Goal: Information Seeking & Learning: Learn about a topic

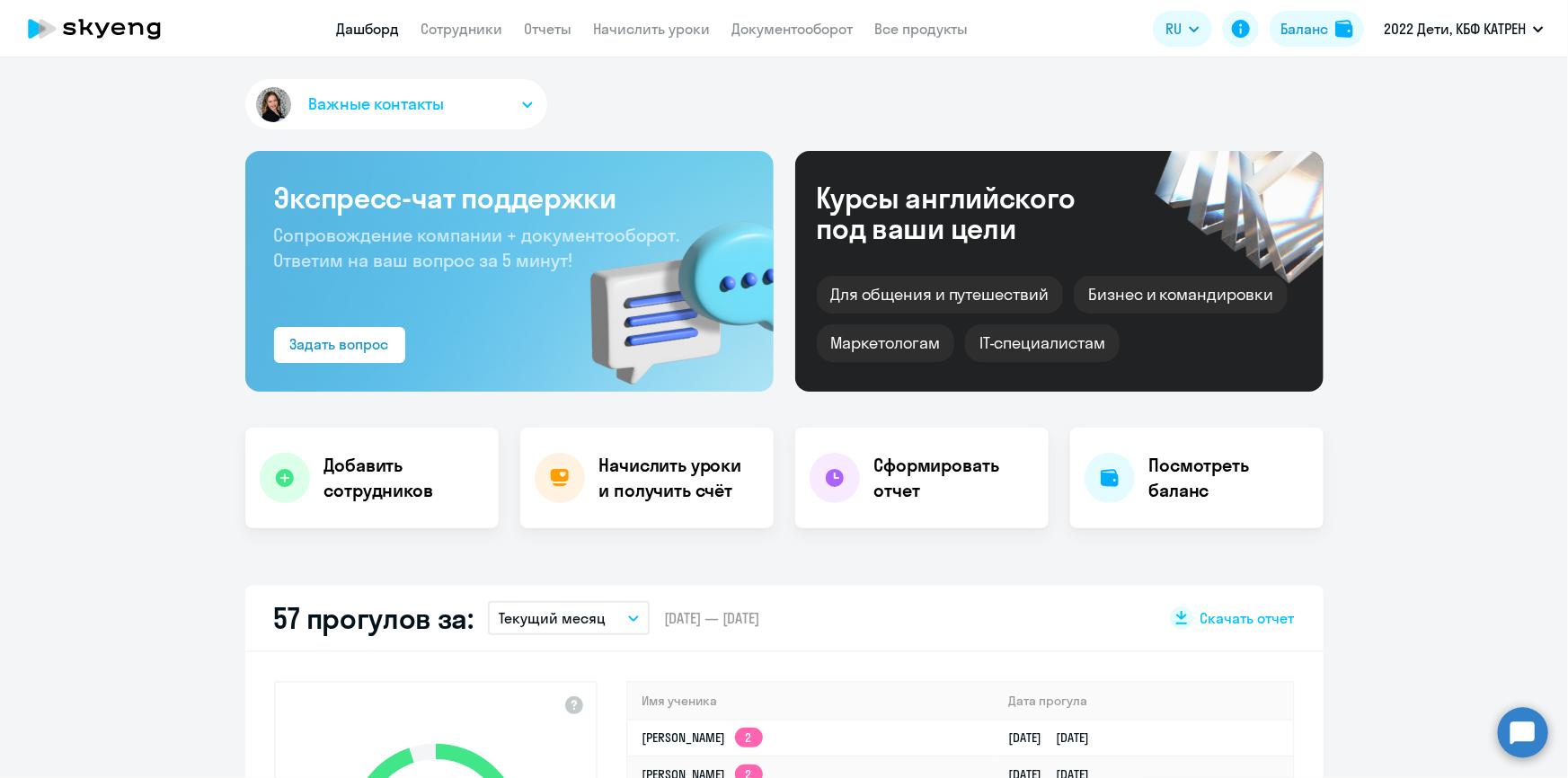
click at [1521, 732] on circle at bounding box center [1523, 733] width 50 height 50
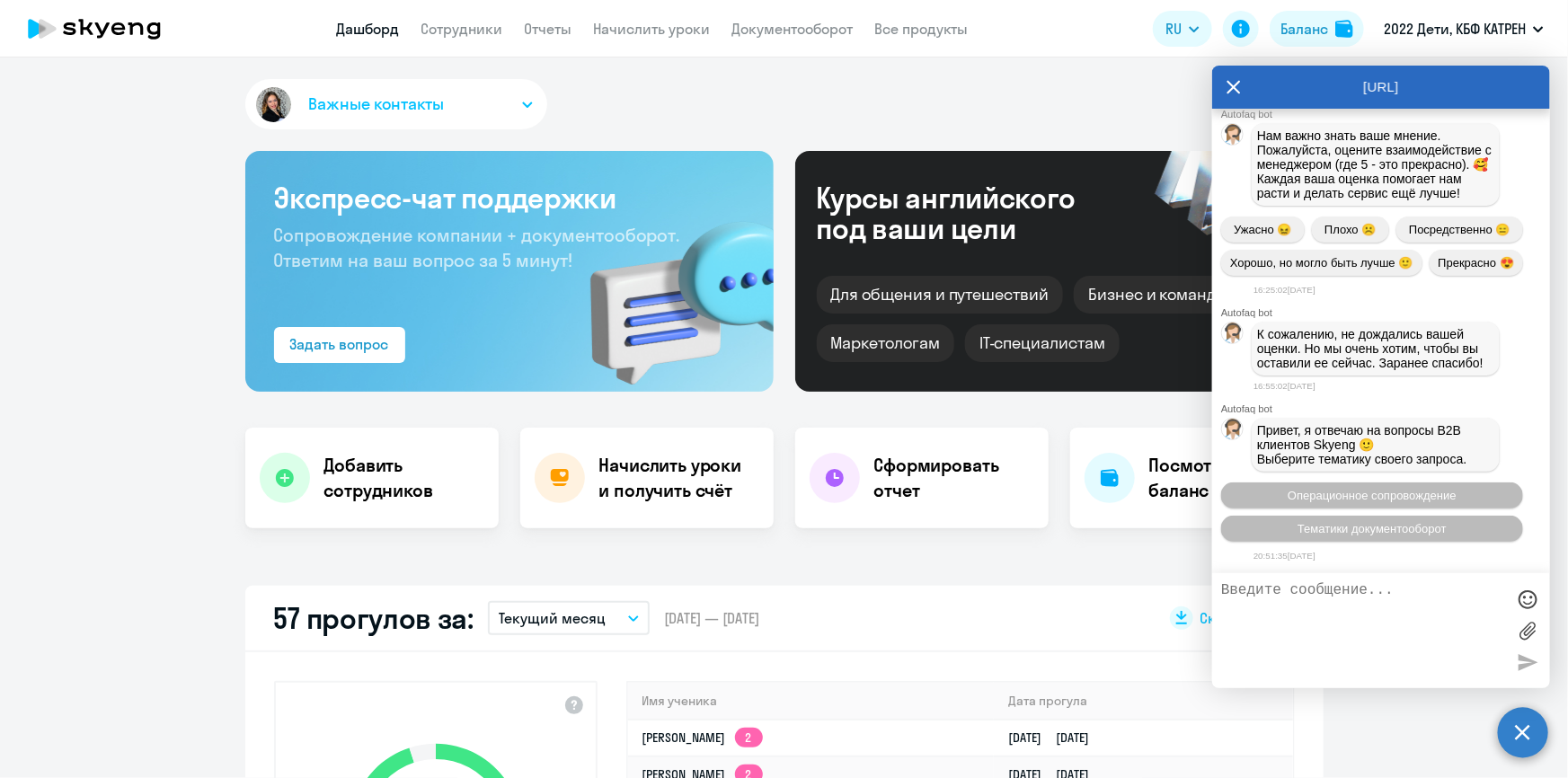
scroll to position [89453, 0]
click at [1235, 84] on icon at bounding box center [1233, 87] width 14 height 43
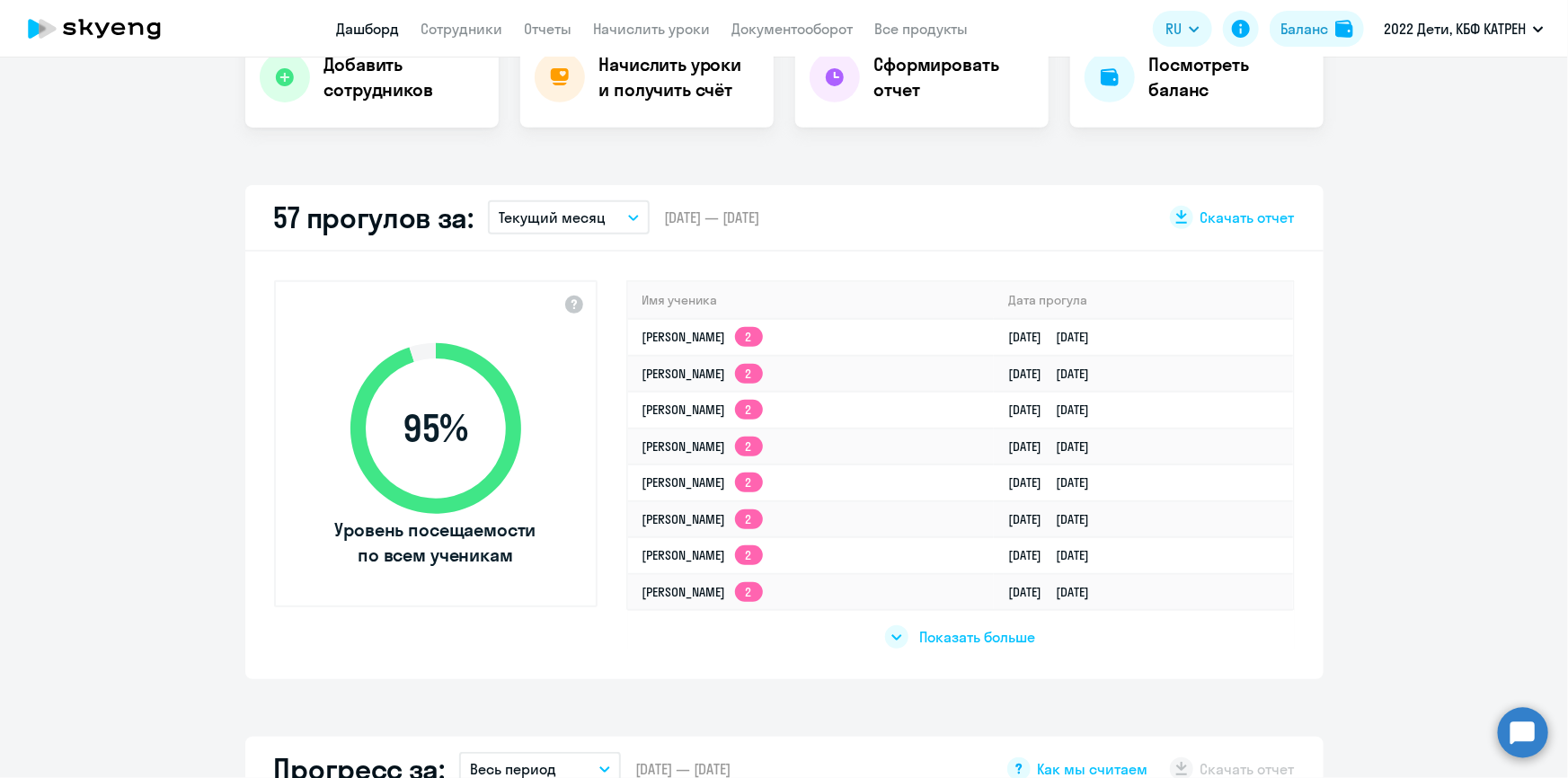
scroll to position [408, 0]
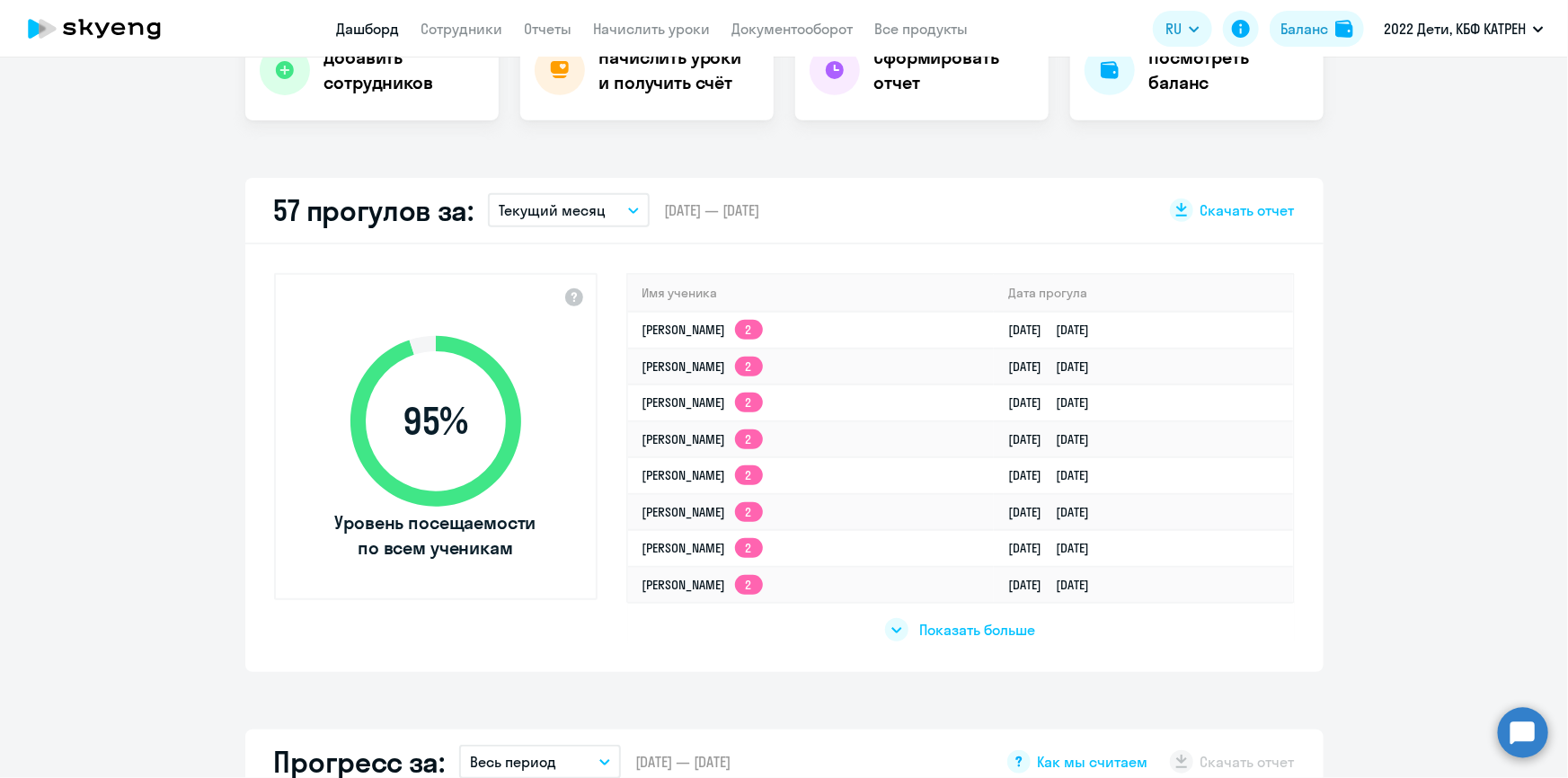
click at [952, 629] on span "Показать больше" at bounding box center [977, 629] width 116 height 19
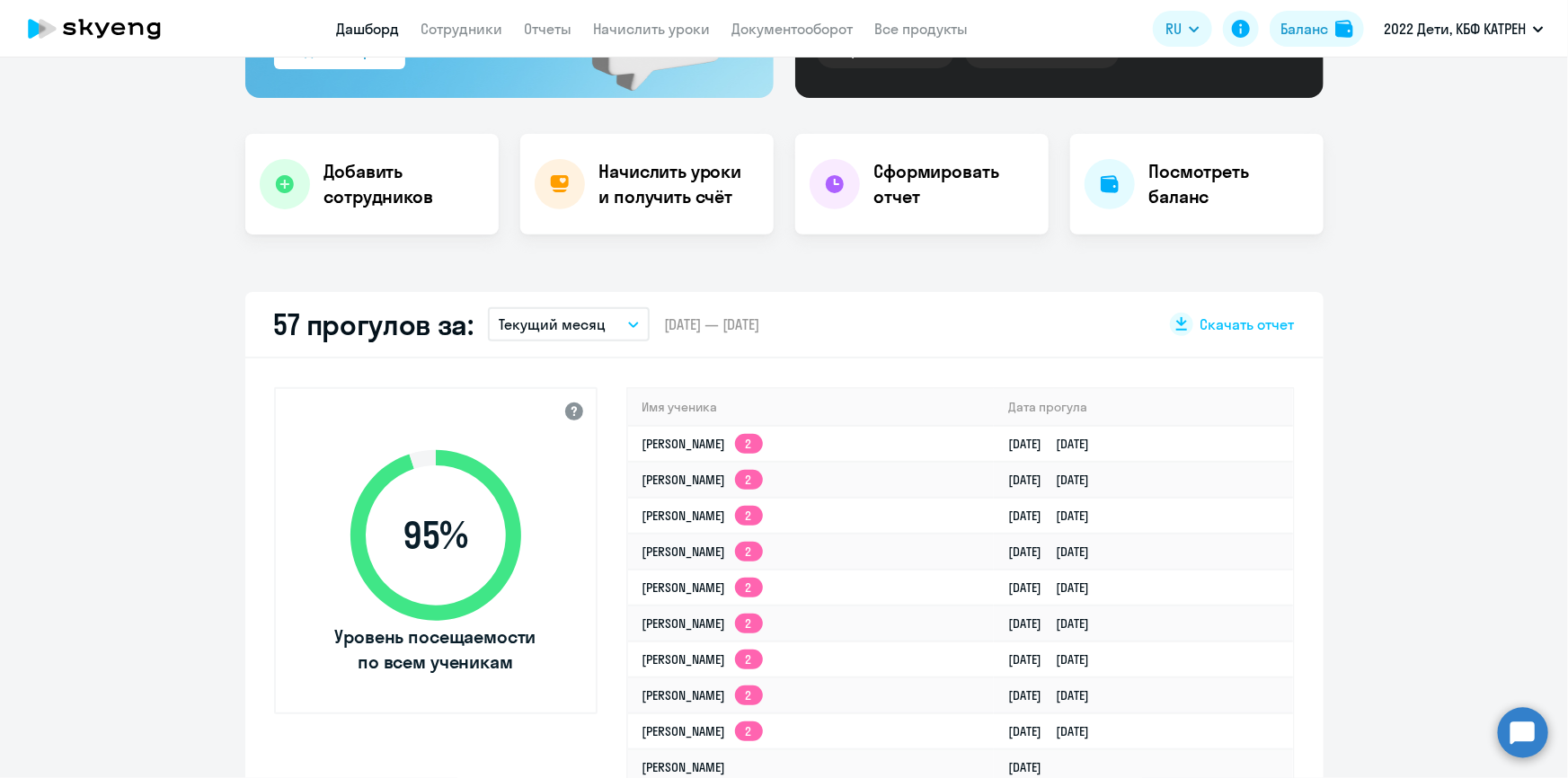
scroll to position [326, 0]
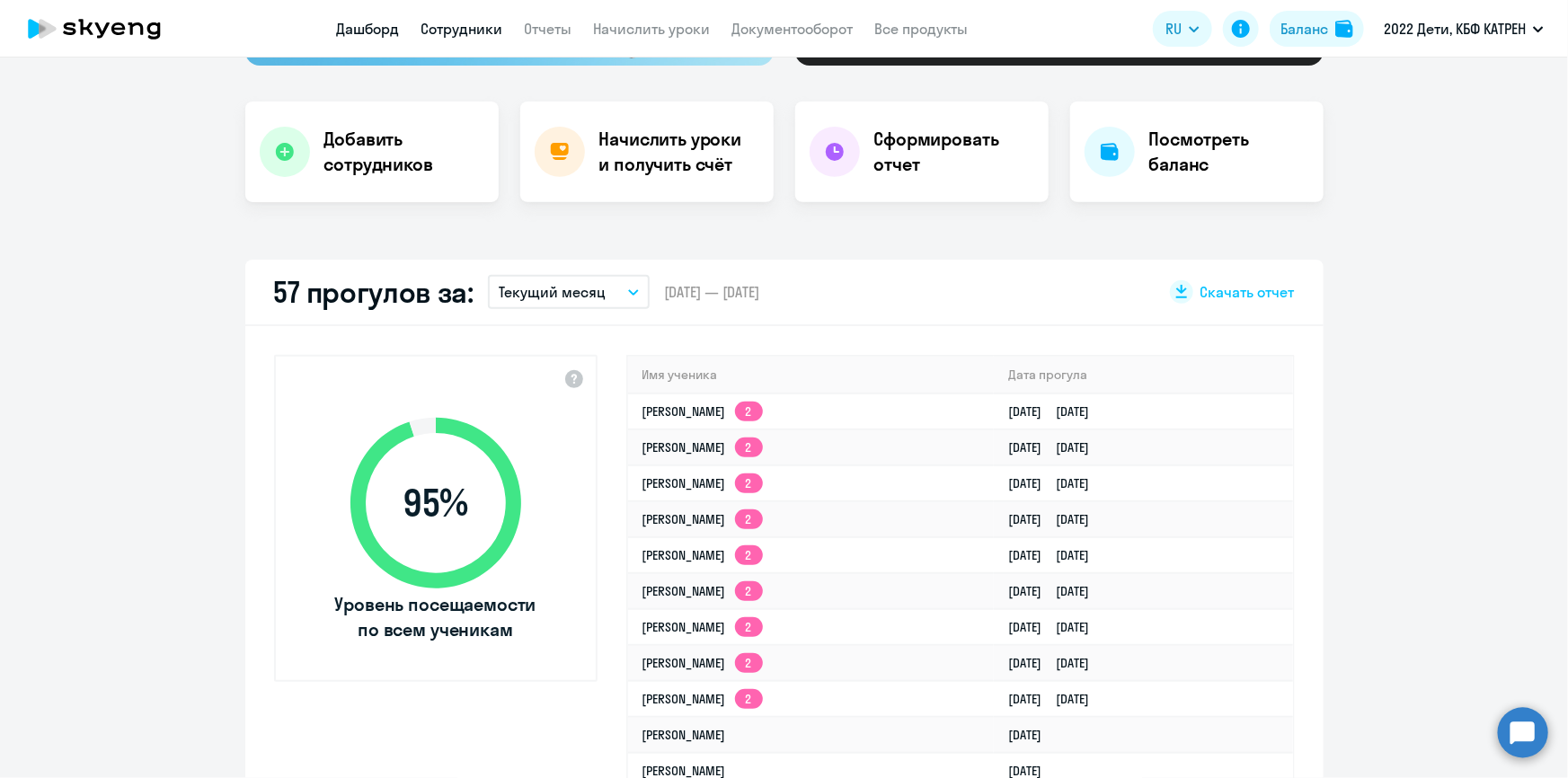
click at [481, 21] on link "Сотрудники" at bounding box center [462, 28] width 82 height 18
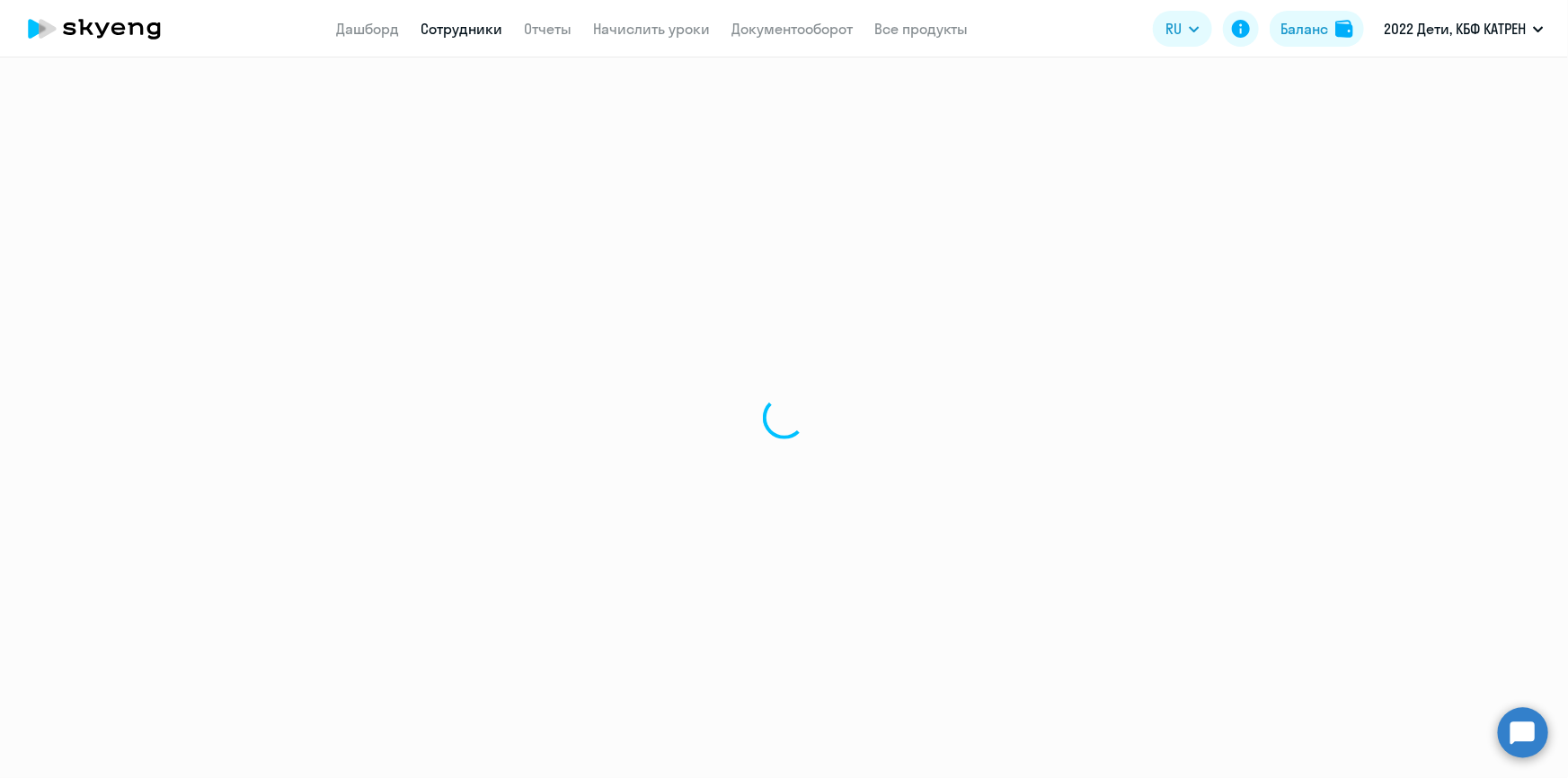
select select "30"
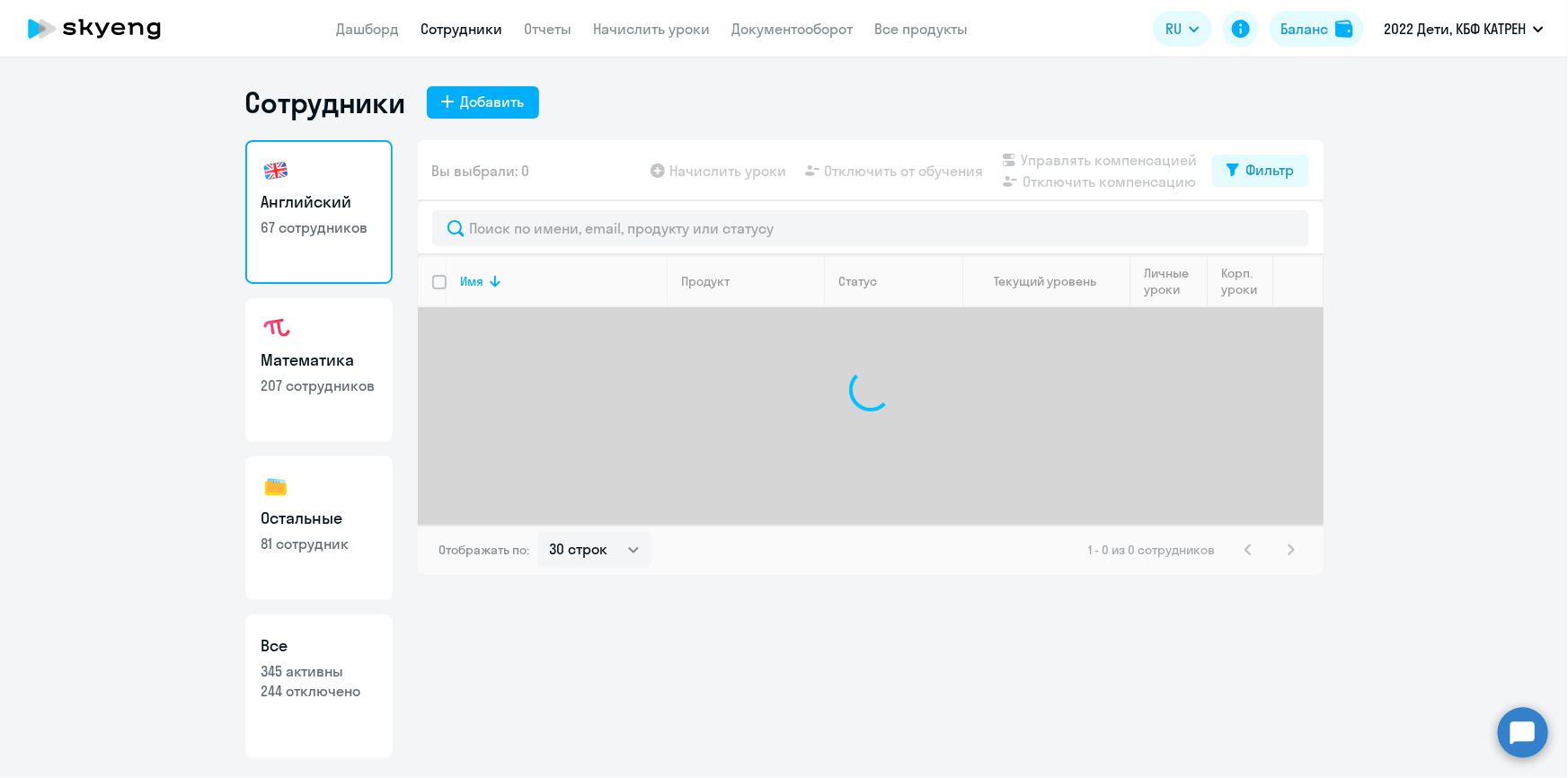
click at [354, 656] on h3 "Все" at bounding box center [319, 645] width 115 height 23
select select "30"
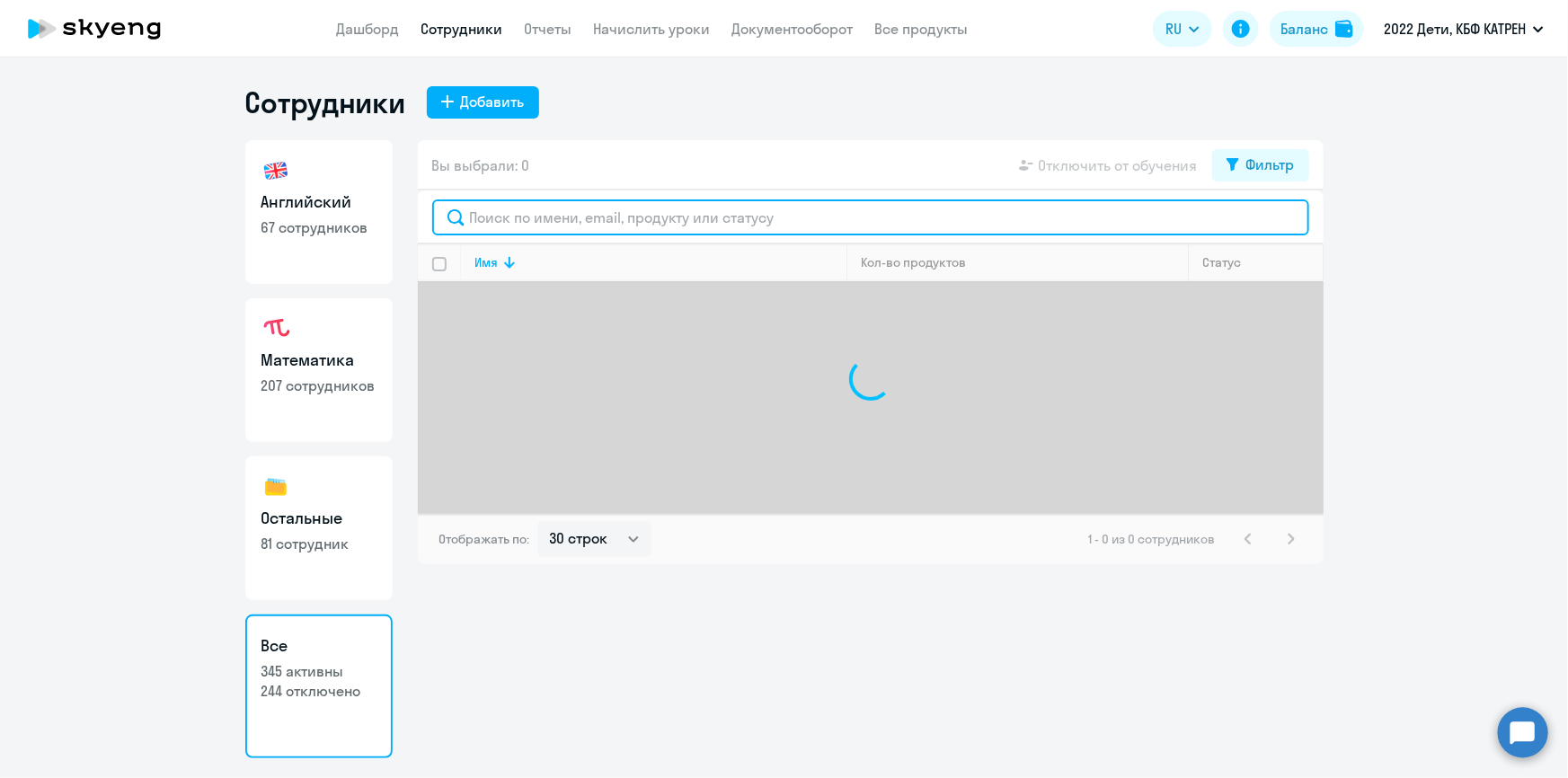
click at [518, 217] on input "text" at bounding box center [871, 217] width 877 height 36
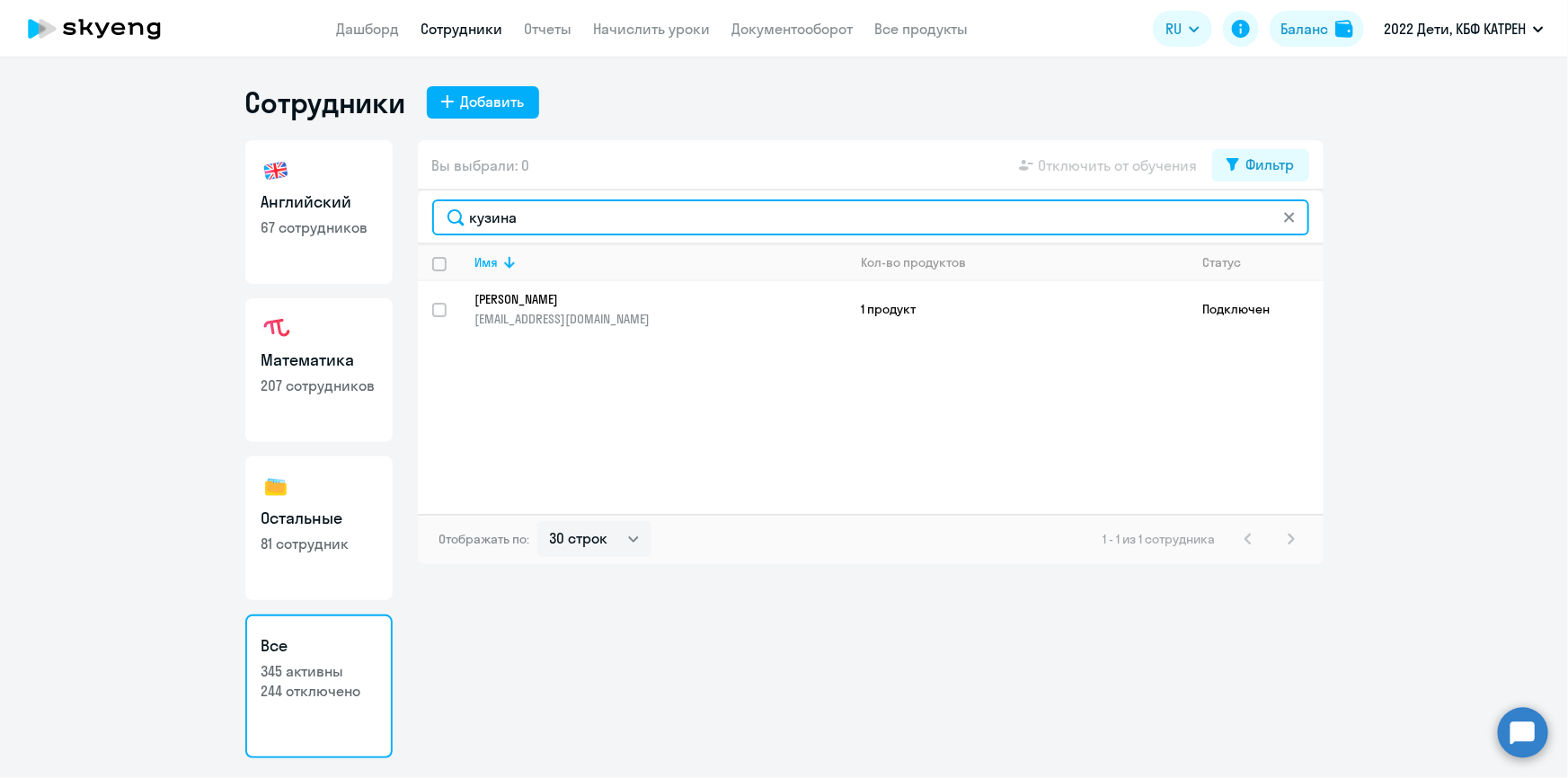
type input "кузина"
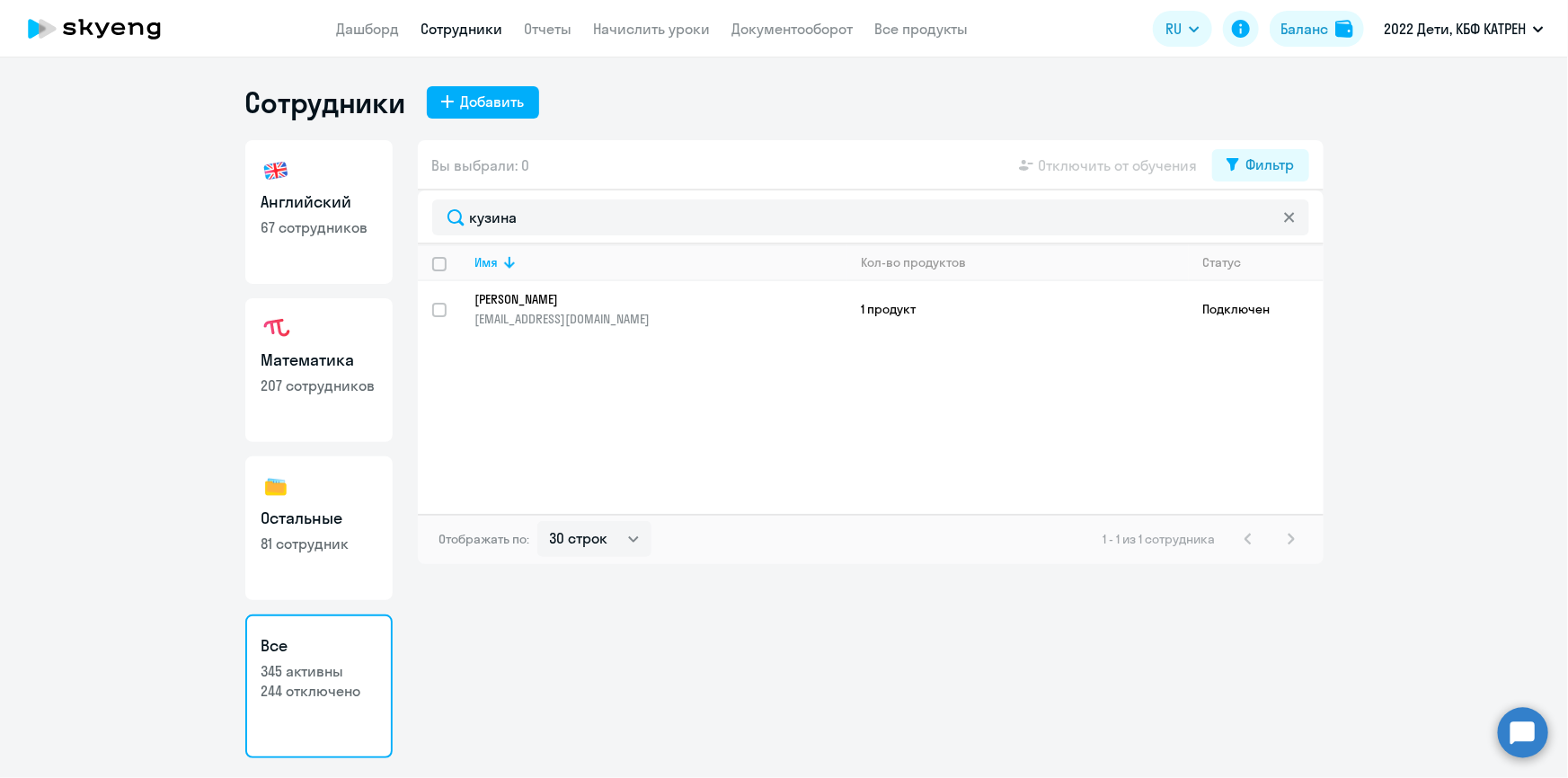
click at [557, 302] on p "[PERSON_NAME]" at bounding box center [649, 299] width 347 height 16
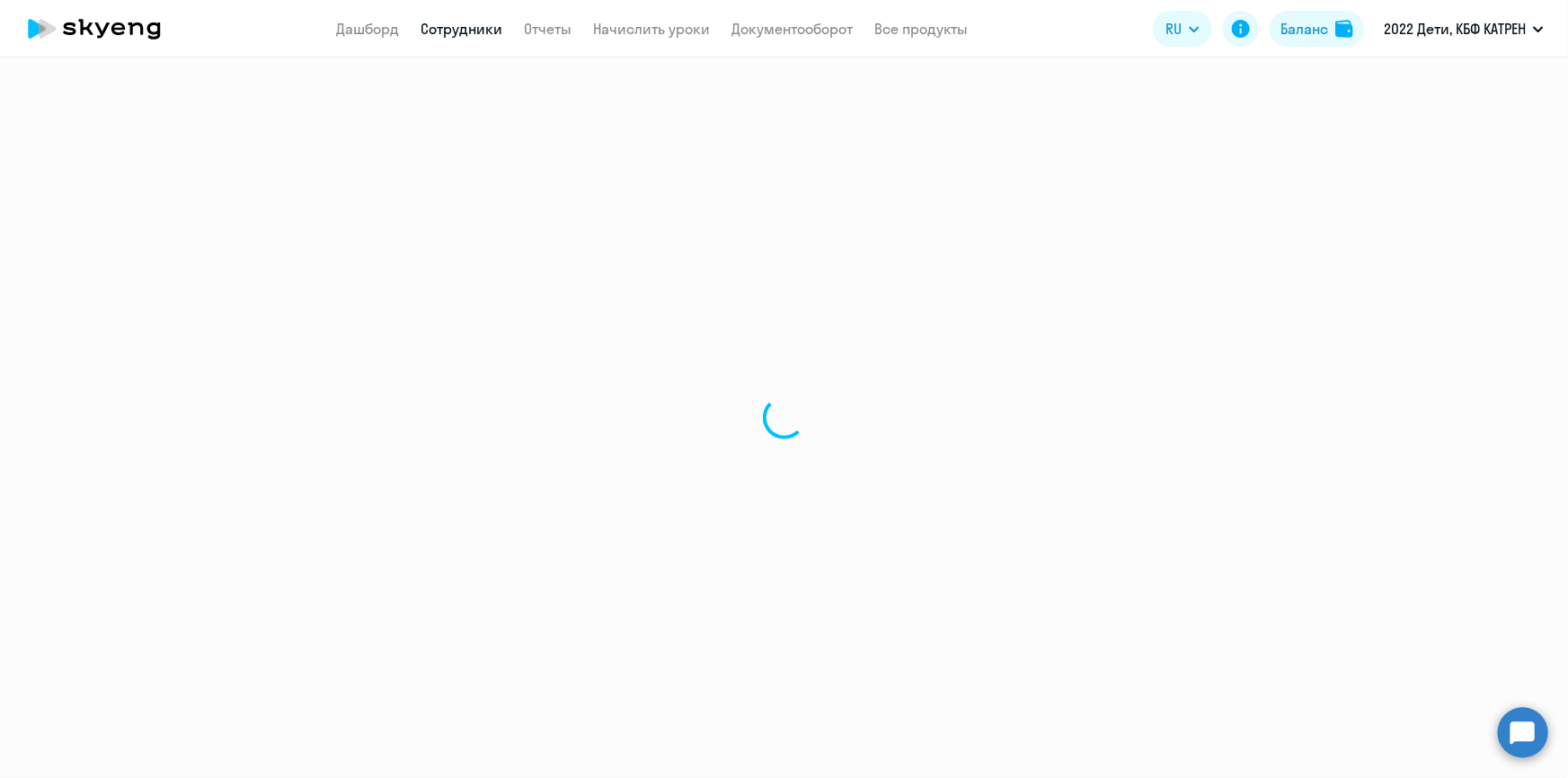
select select "english"
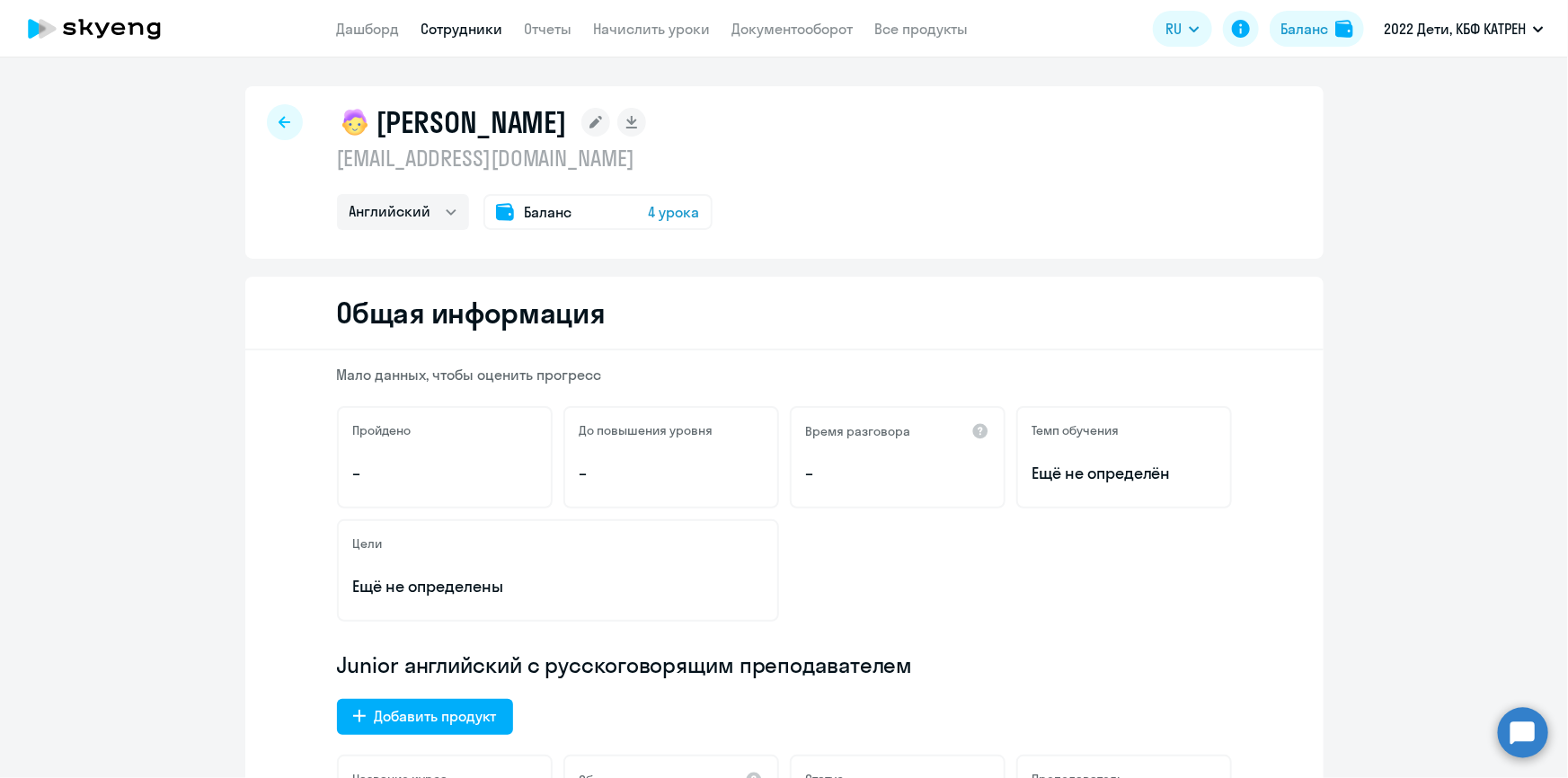
click at [436, 37] on link "Сотрудники" at bounding box center [462, 28] width 82 height 18
select select "30"
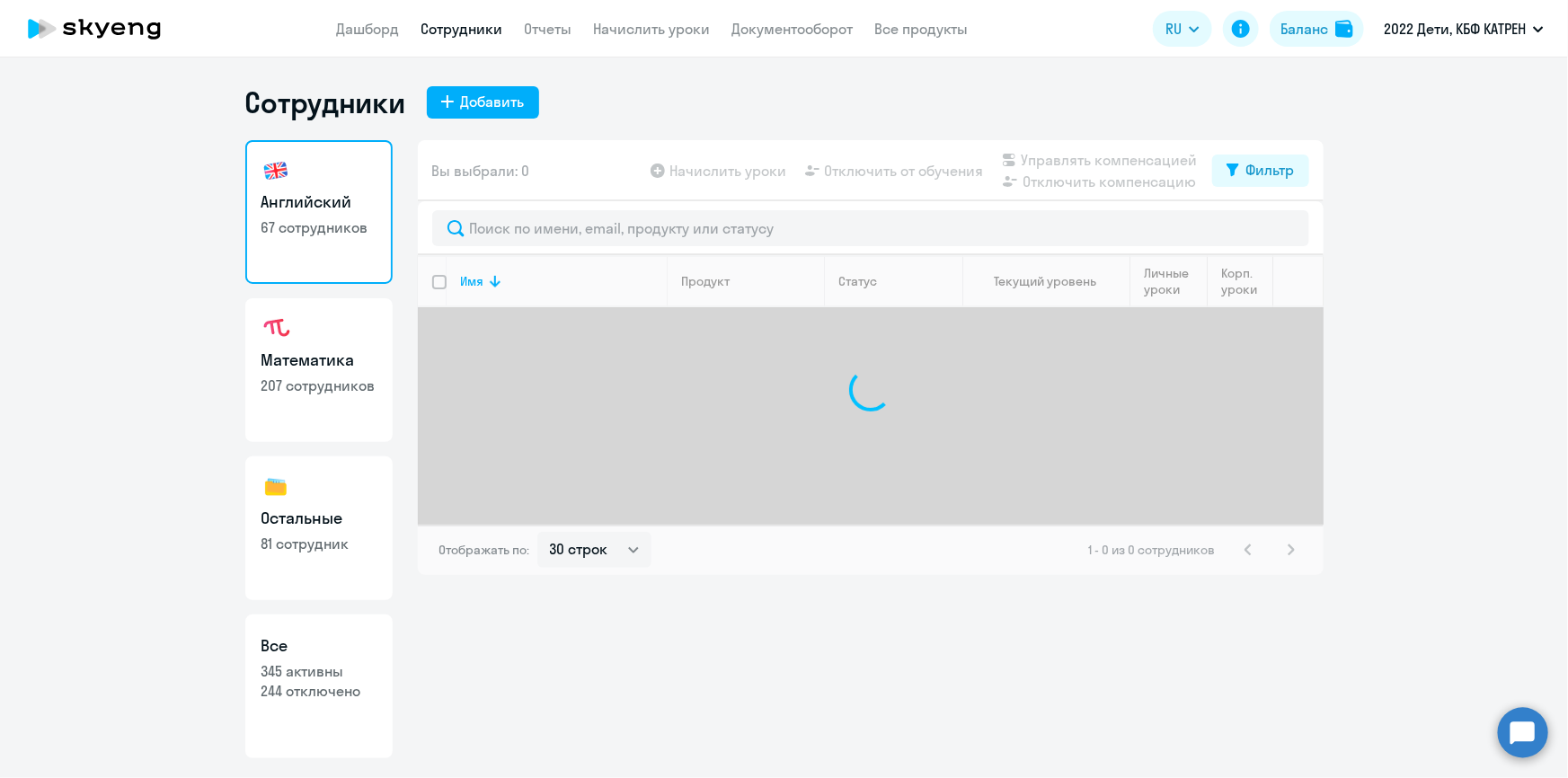
drag, startPoint x: 304, startPoint y: 694, endPoint x: 397, endPoint y: 581, distance: 146.3
click at [305, 693] on p "244 отключено" at bounding box center [319, 691] width 115 height 19
select select "30"
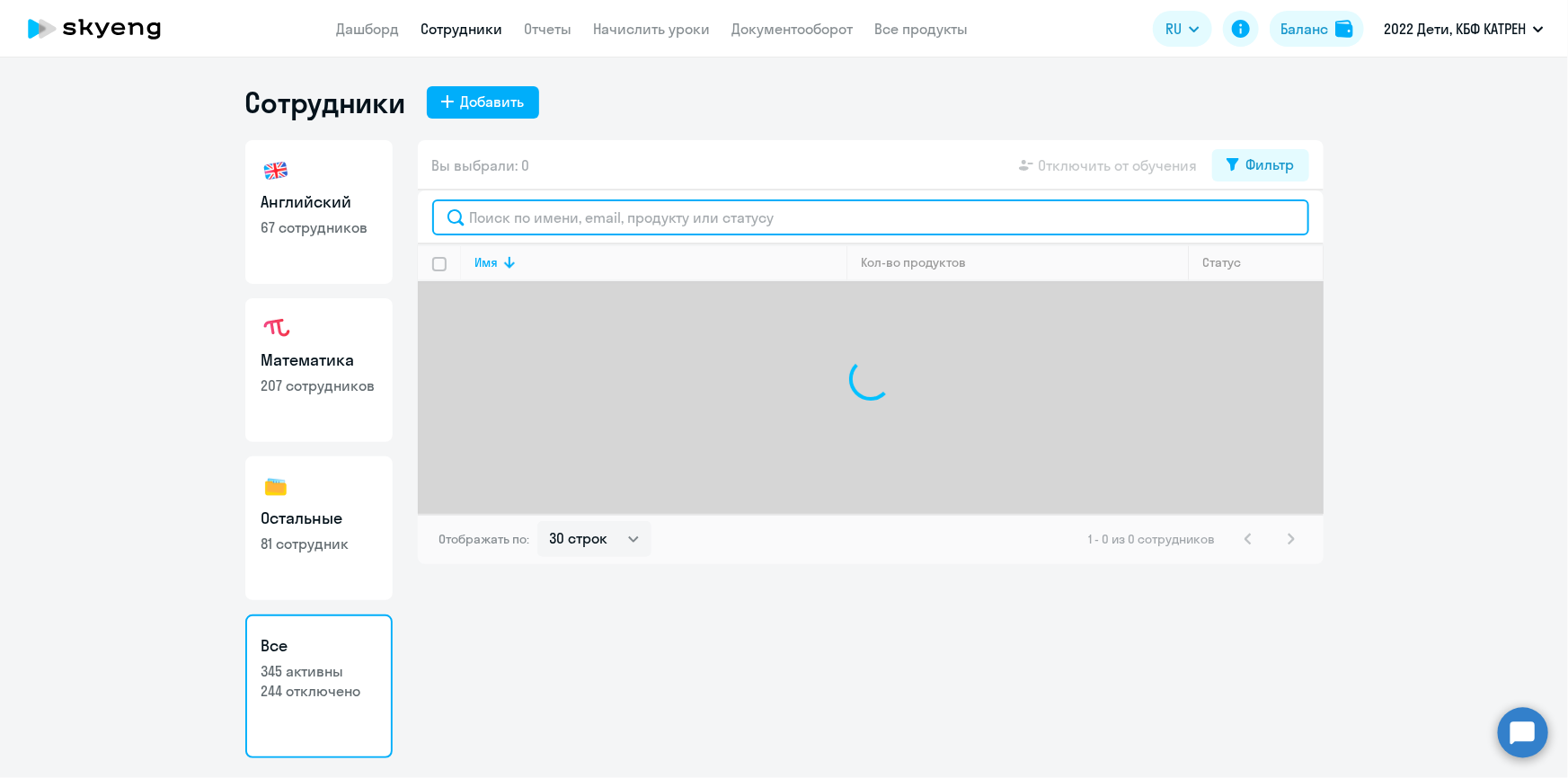
click at [579, 220] on input "text" at bounding box center [871, 217] width 877 height 36
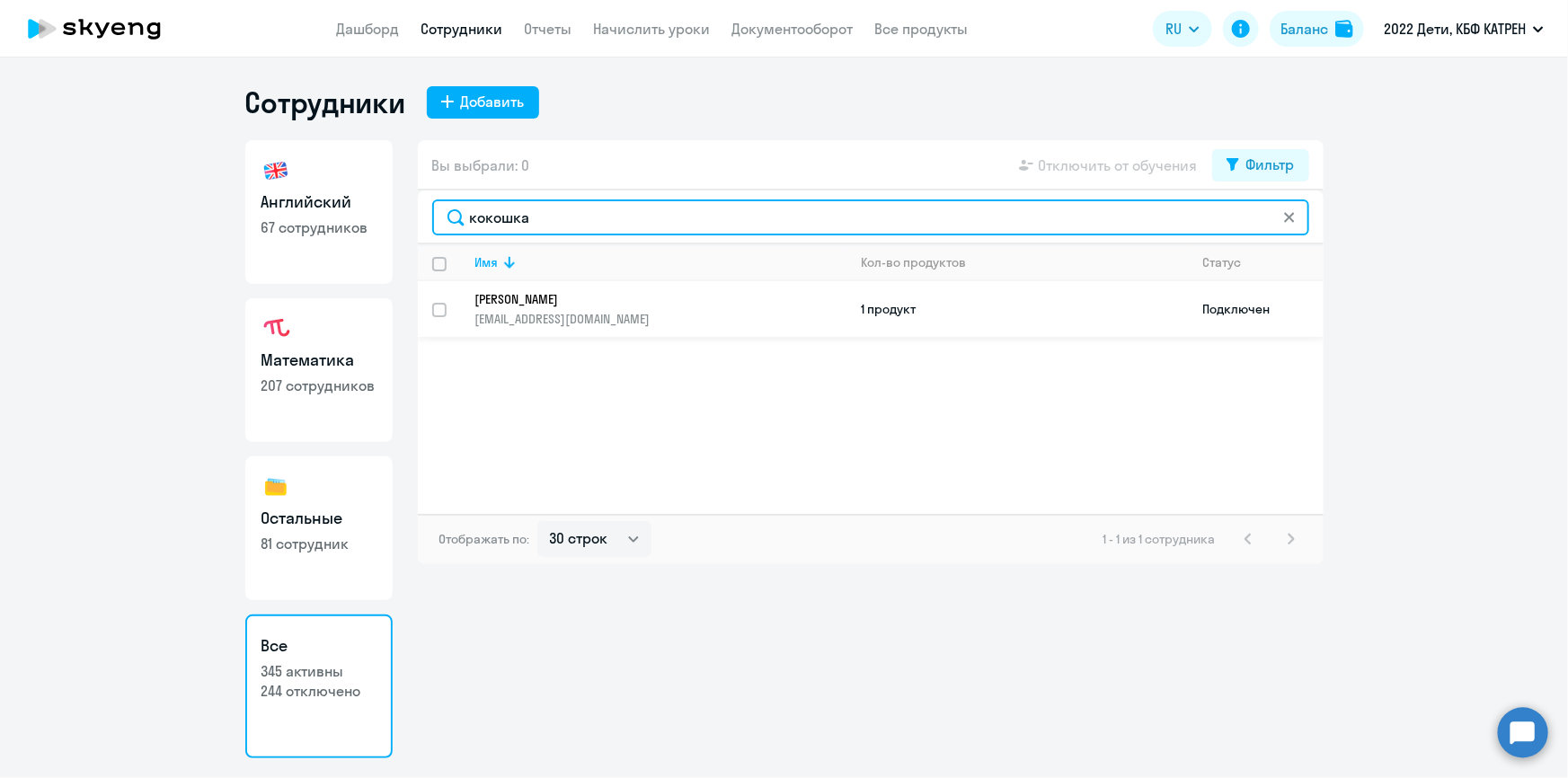
type input "кокошка"
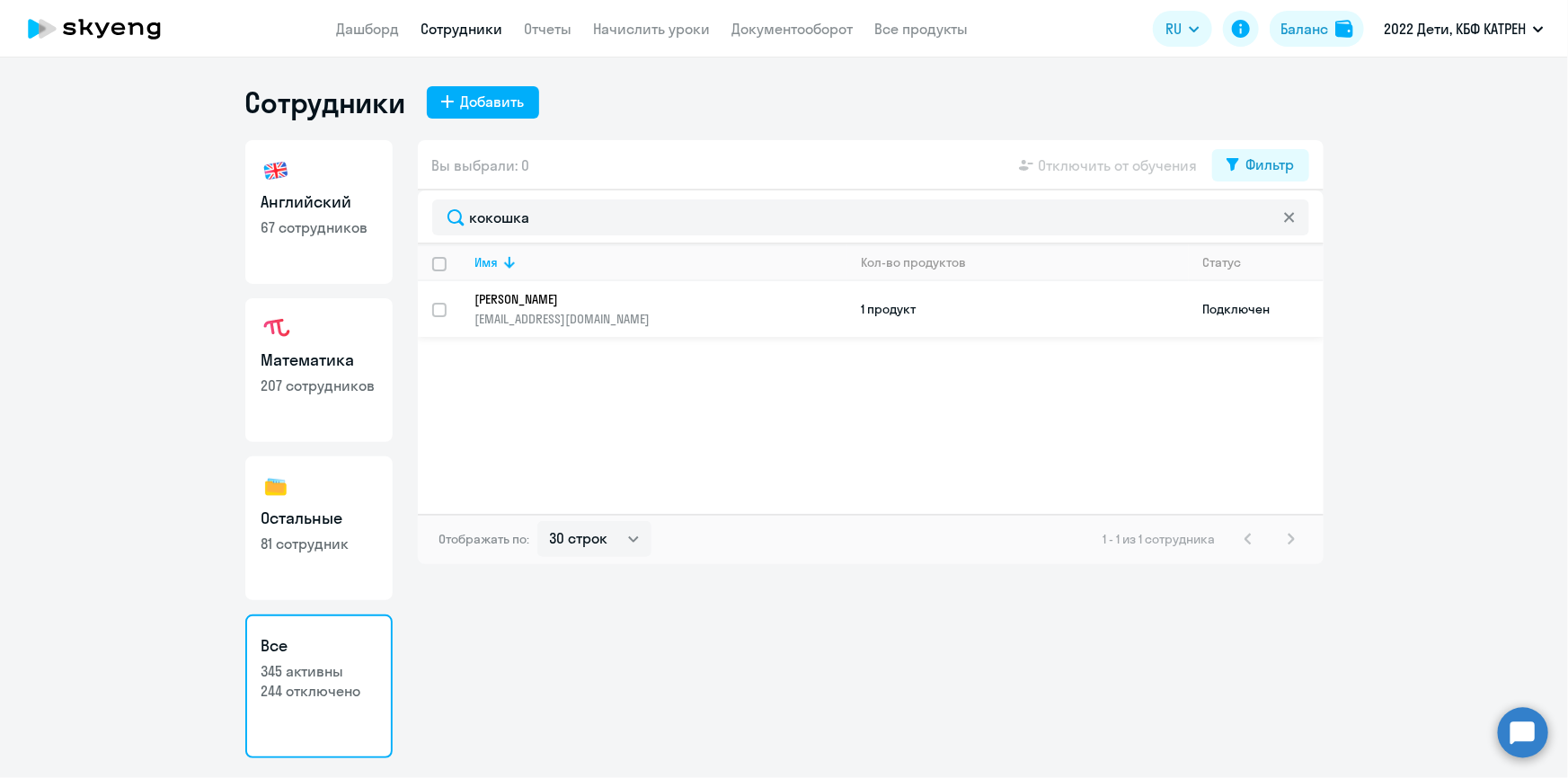
click at [551, 315] on p "[EMAIL_ADDRESS][DOMAIN_NAME]" at bounding box center [661, 318] width 371 height 16
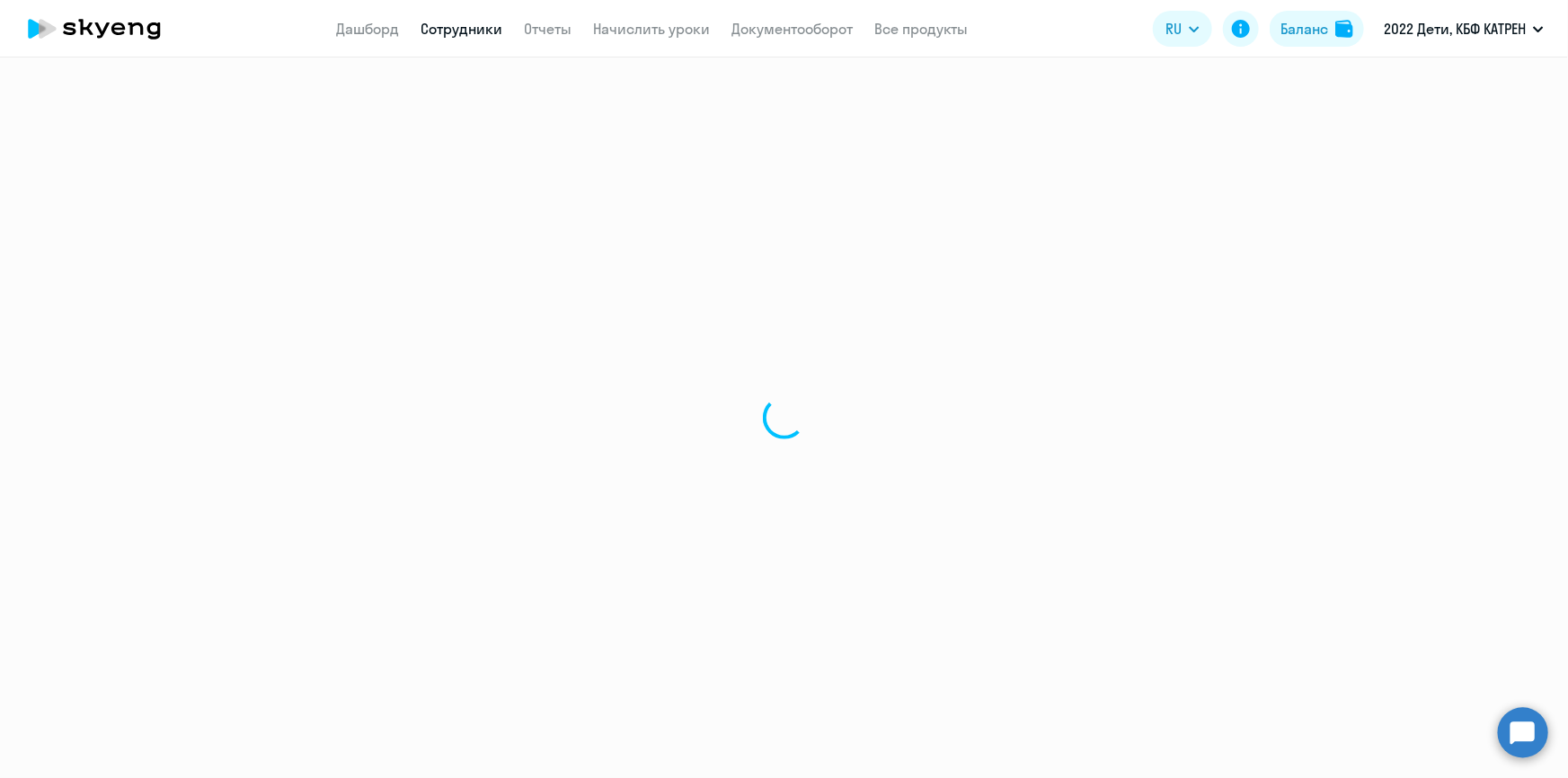
select select "english"
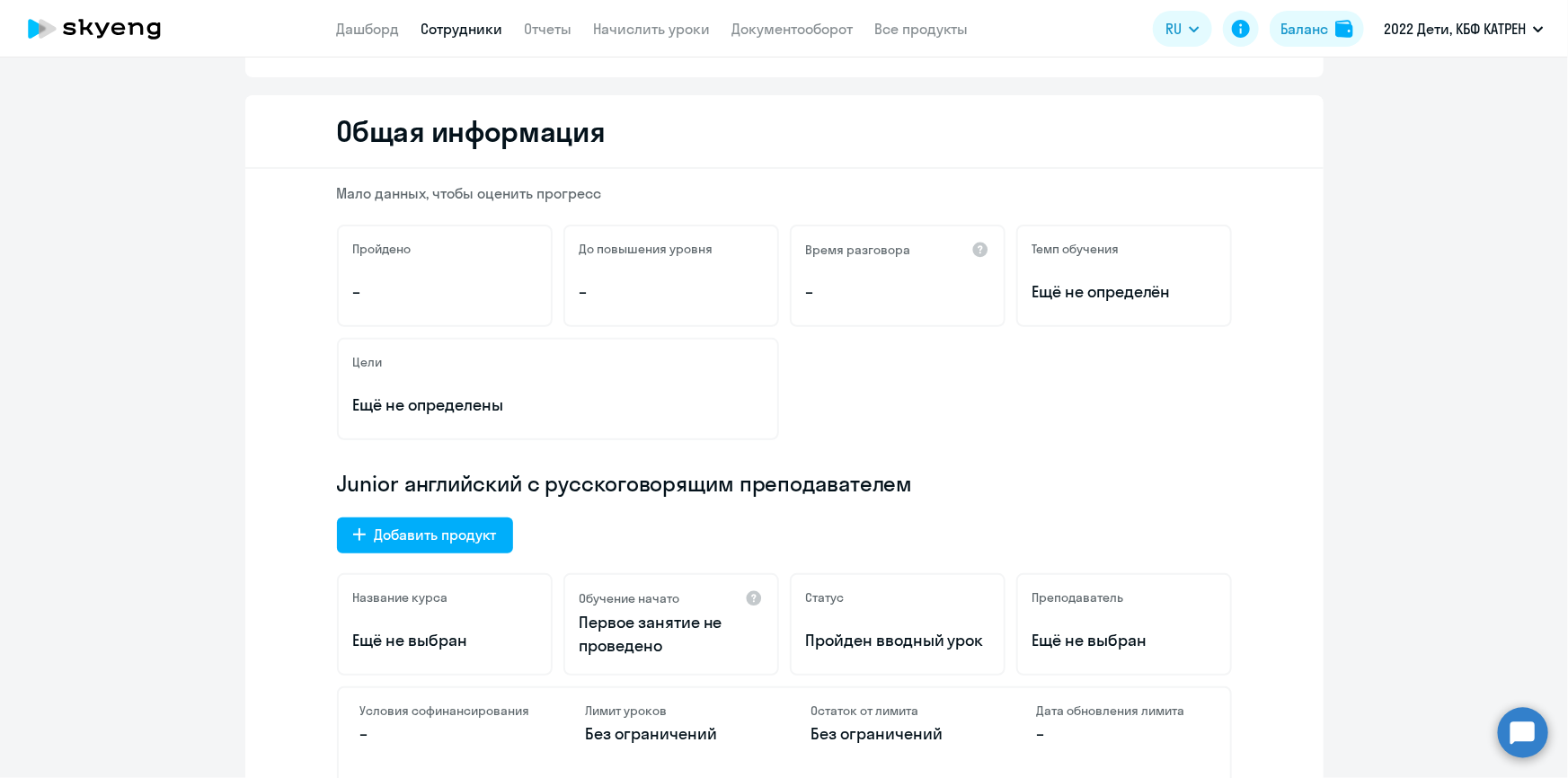
scroll to position [408, 0]
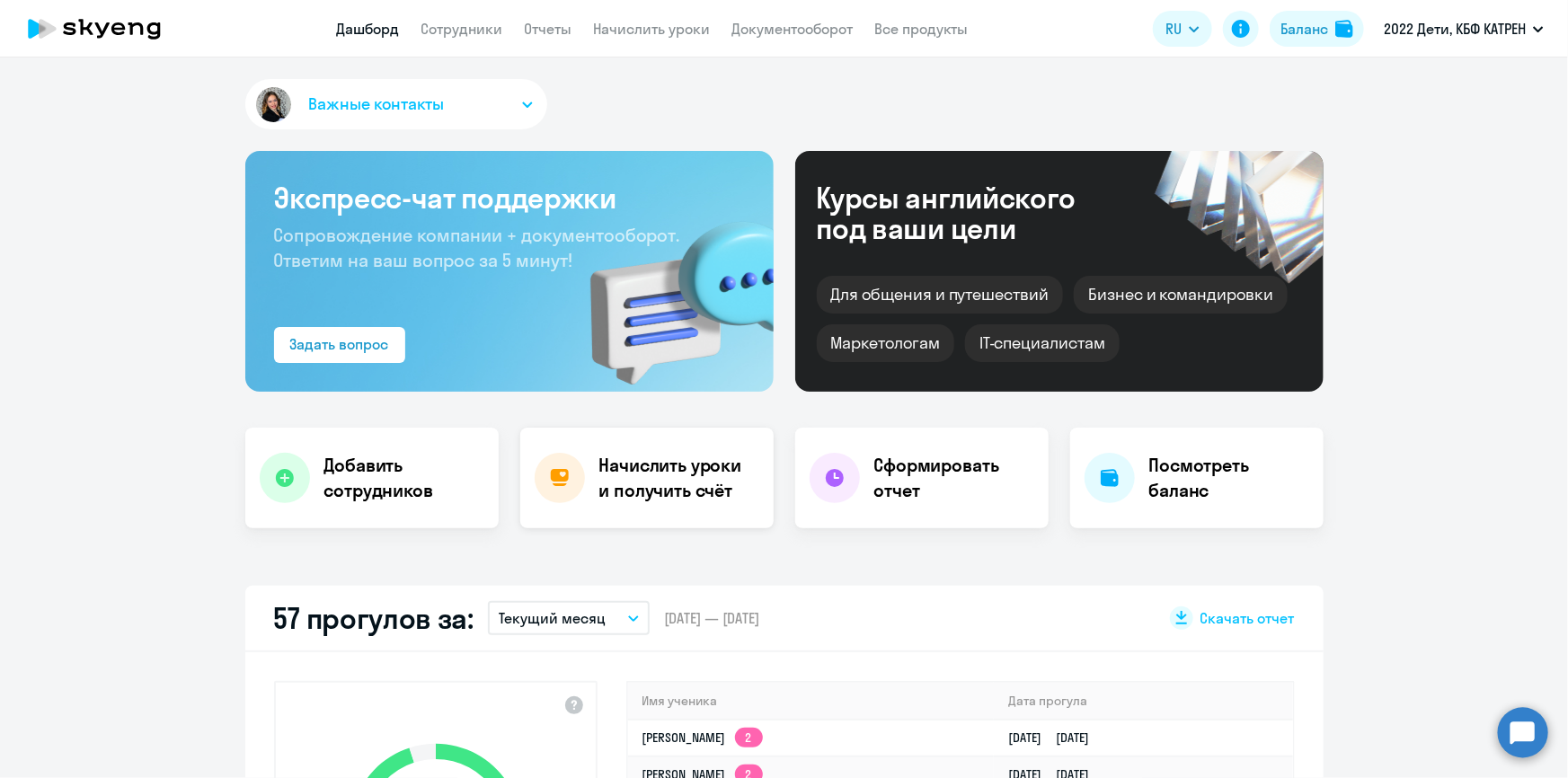
select select "30"
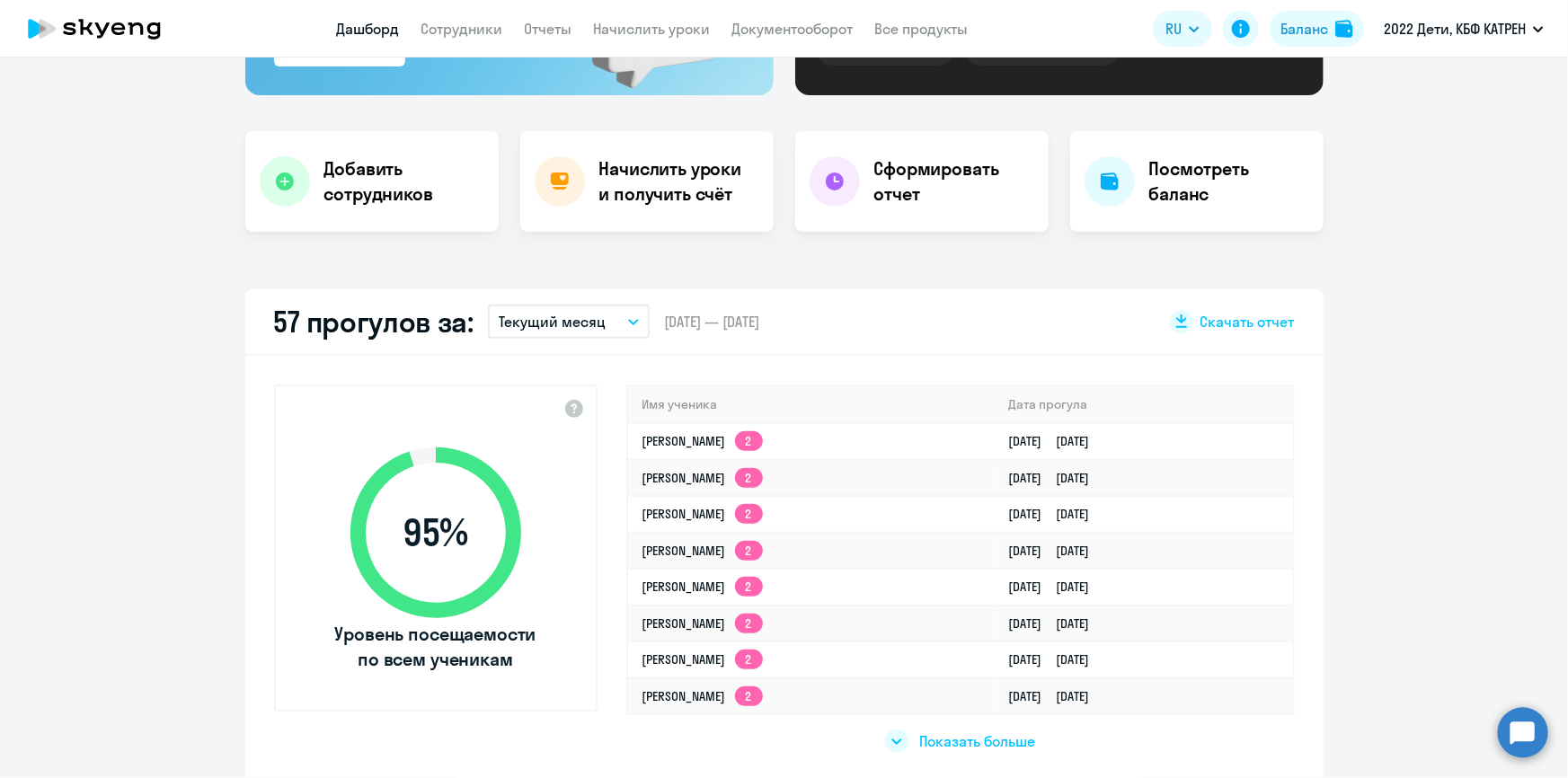
scroll to position [81, 0]
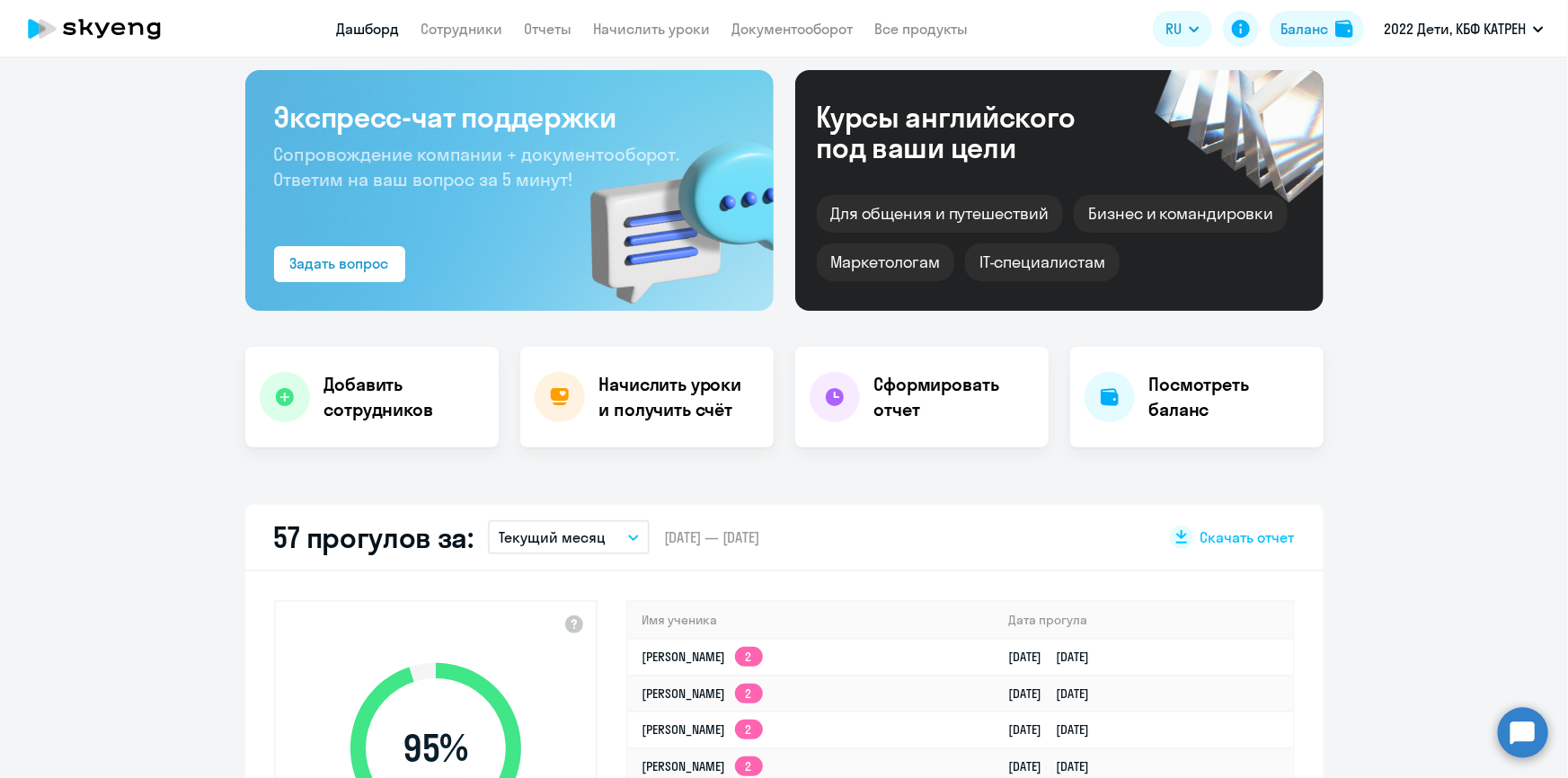
click at [437, 42] on app-header "Дашборд Сотрудники Отчеты Начислить уроки Документооборот Все продукты Дашборд …" at bounding box center [784, 29] width 1568 height 58
click at [436, 28] on link "Сотрудники" at bounding box center [462, 28] width 82 height 18
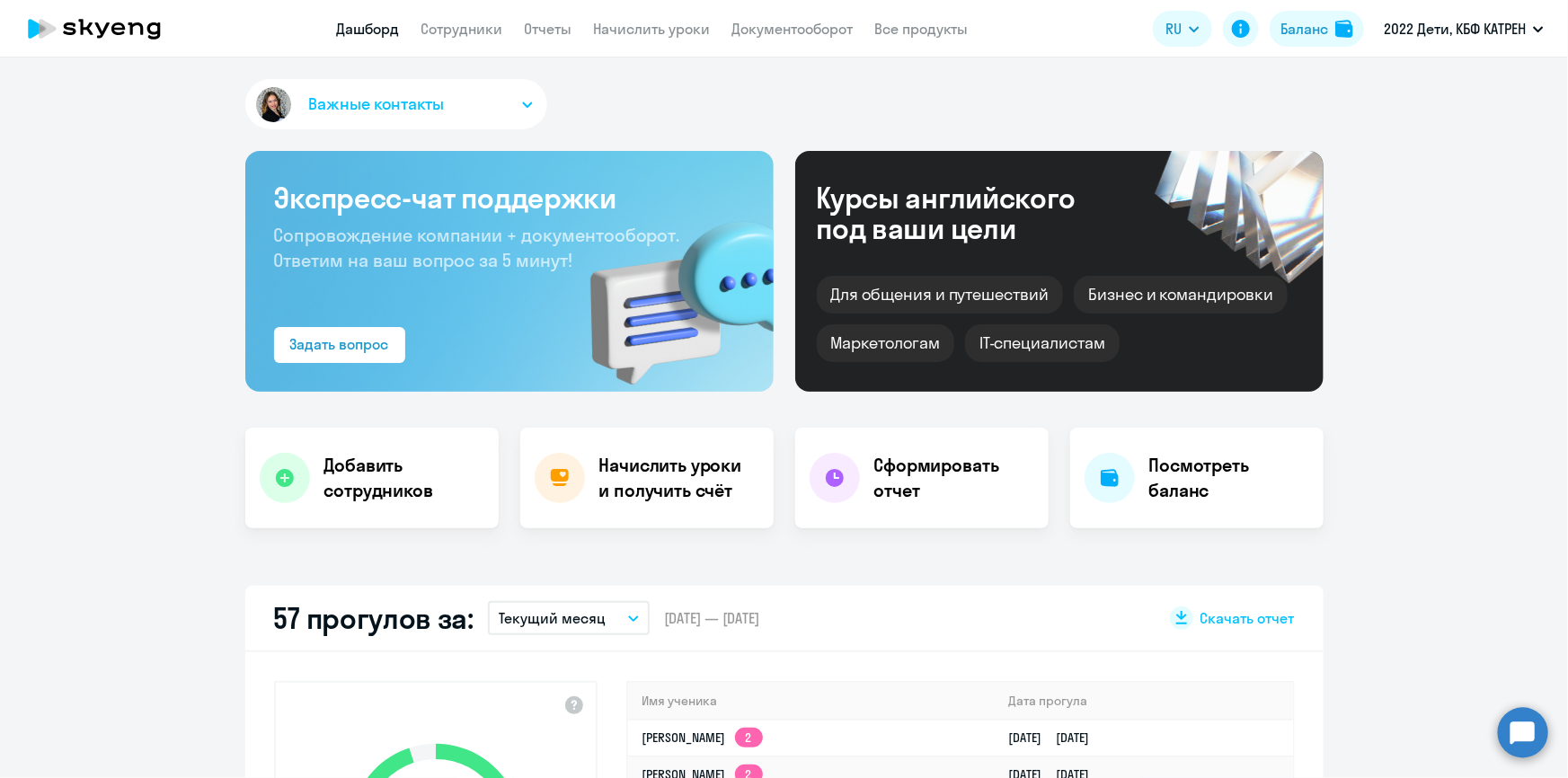
select select "30"
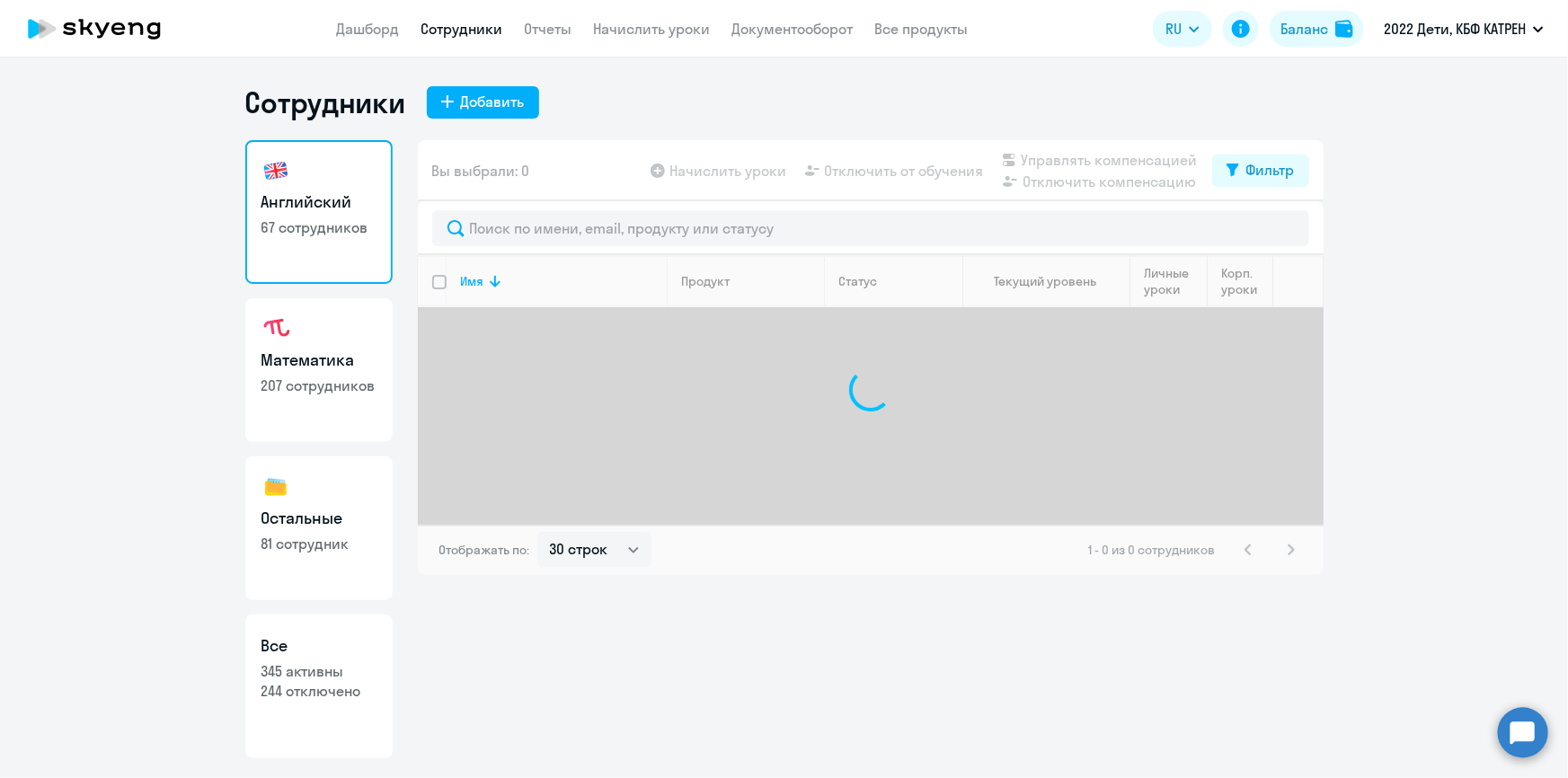
click at [313, 665] on p "345 активны" at bounding box center [319, 670] width 115 height 19
select select "30"
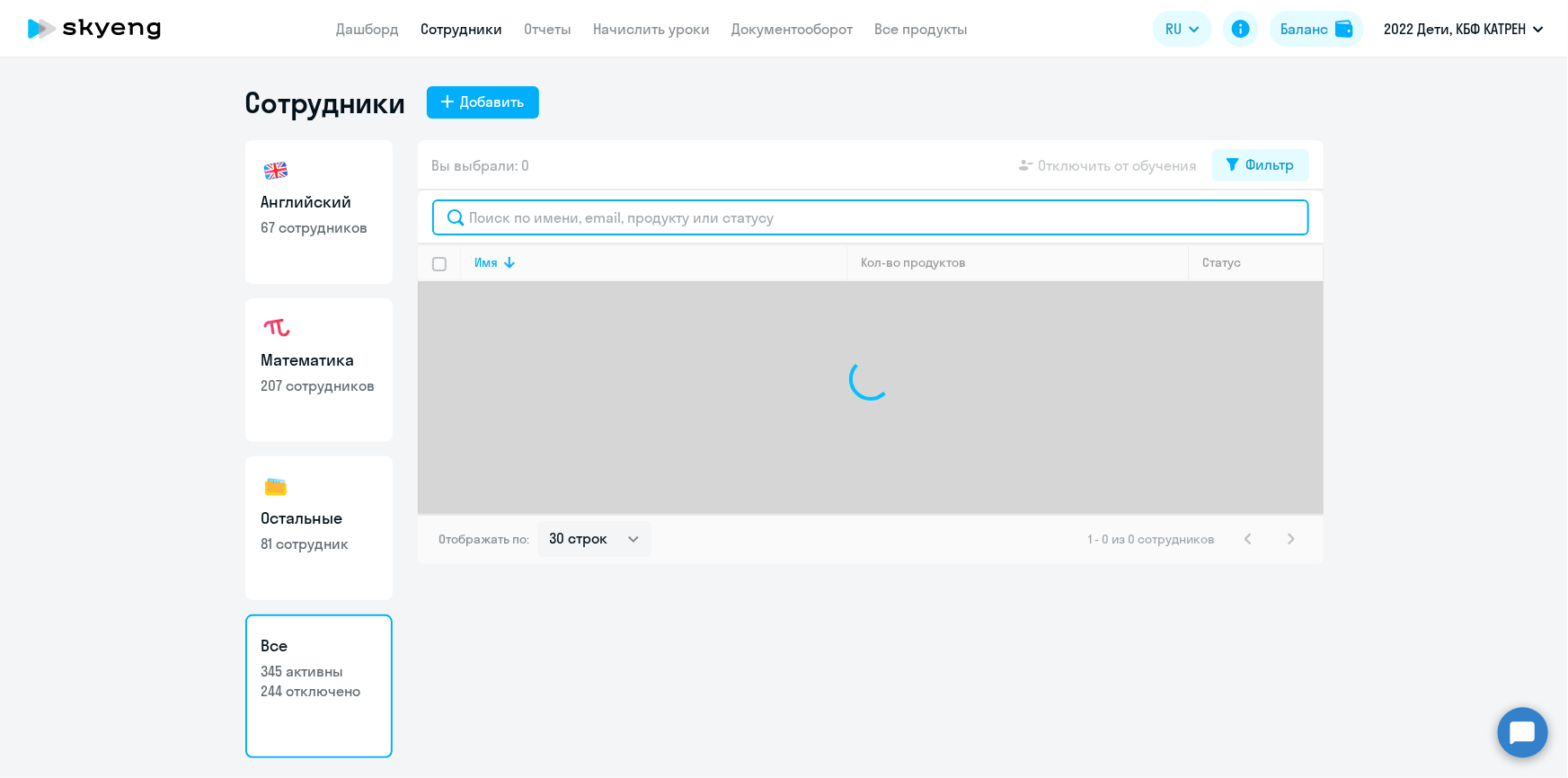
click at [530, 217] on input "text" at bounding box center [871, 217] width 877 height 36
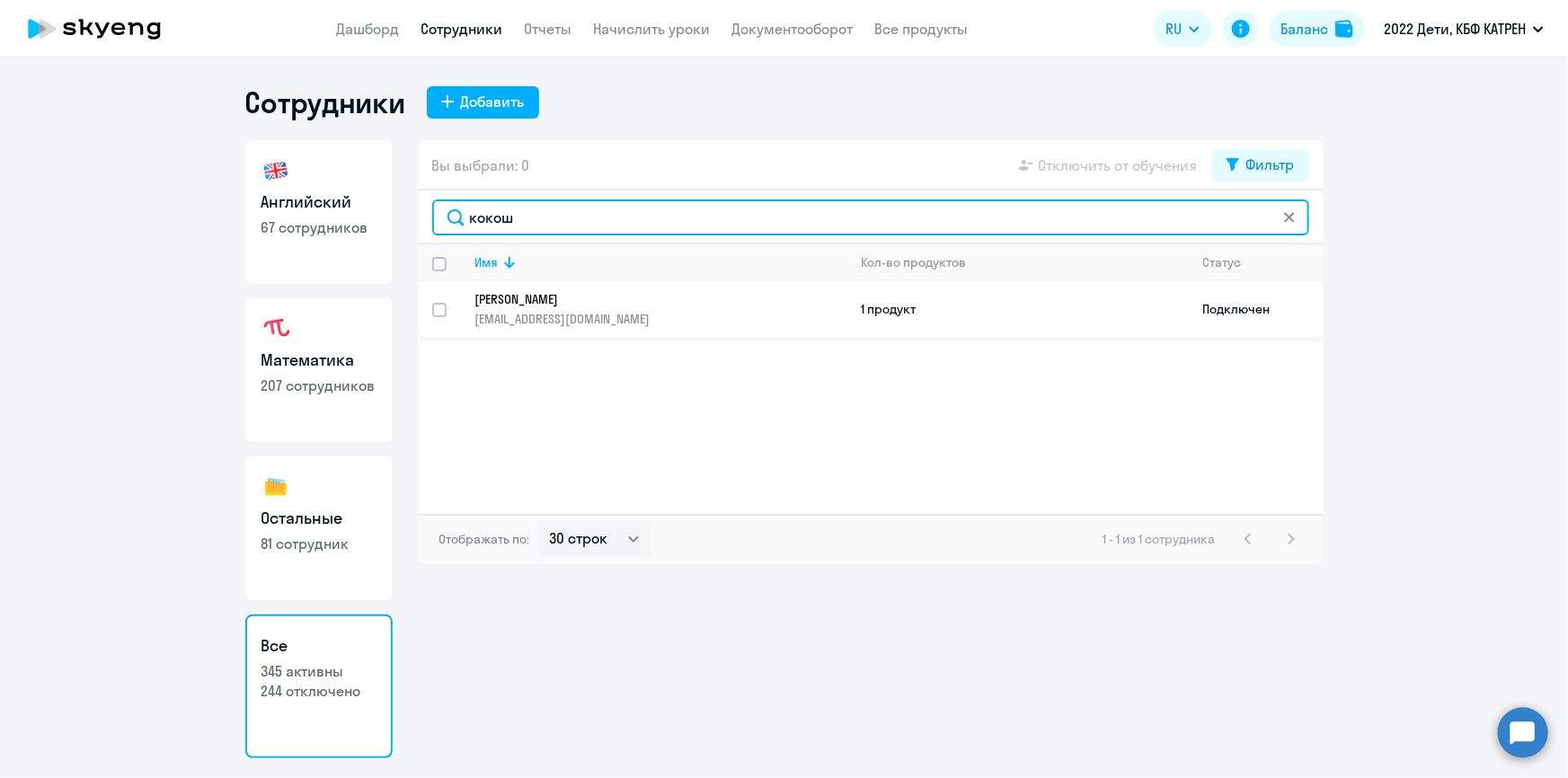
type input "кокош"
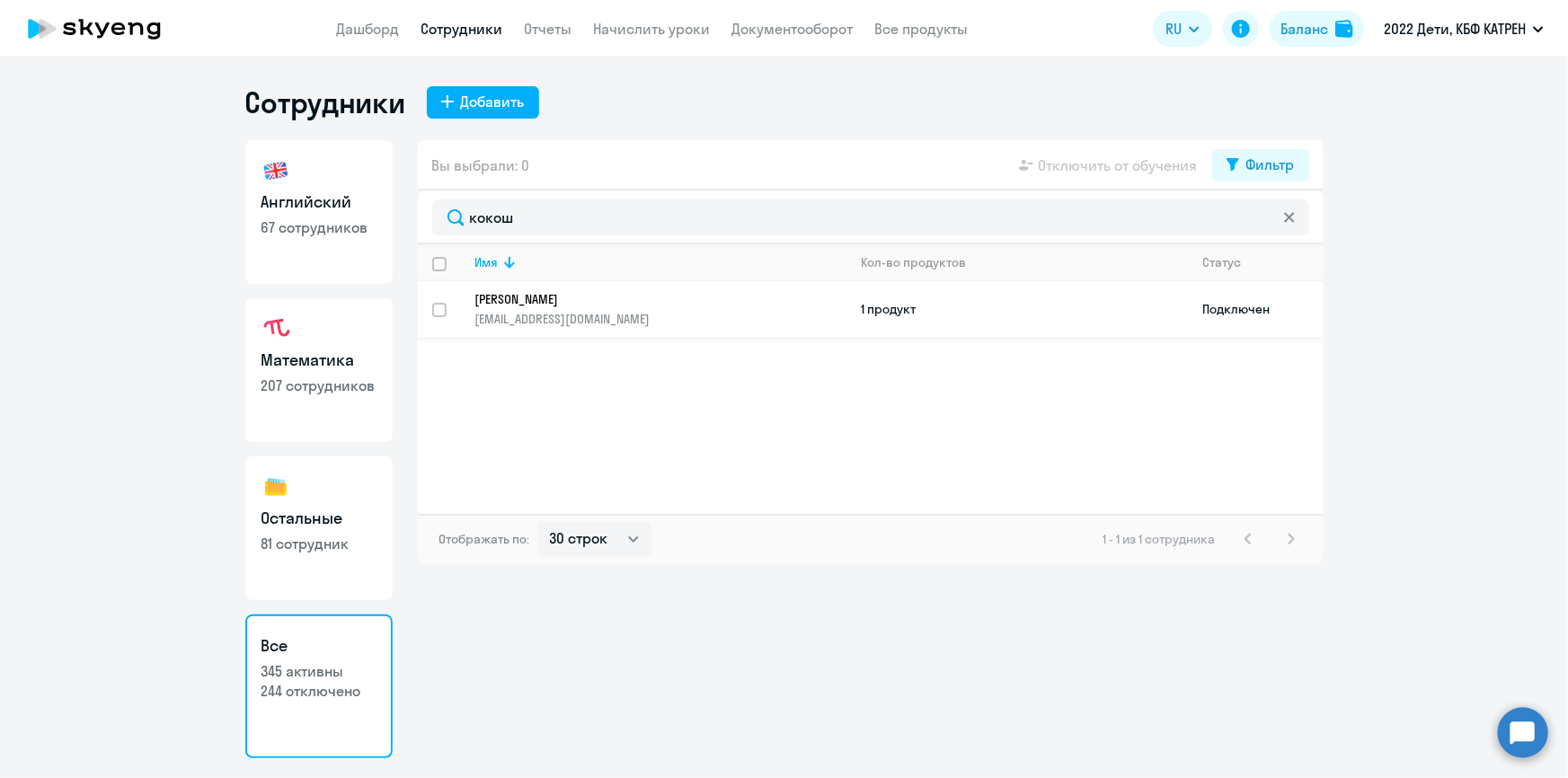
click at [533, 300] on p "[PERSON_NAME]" at bounding box center [649, 299] width 347 height 16
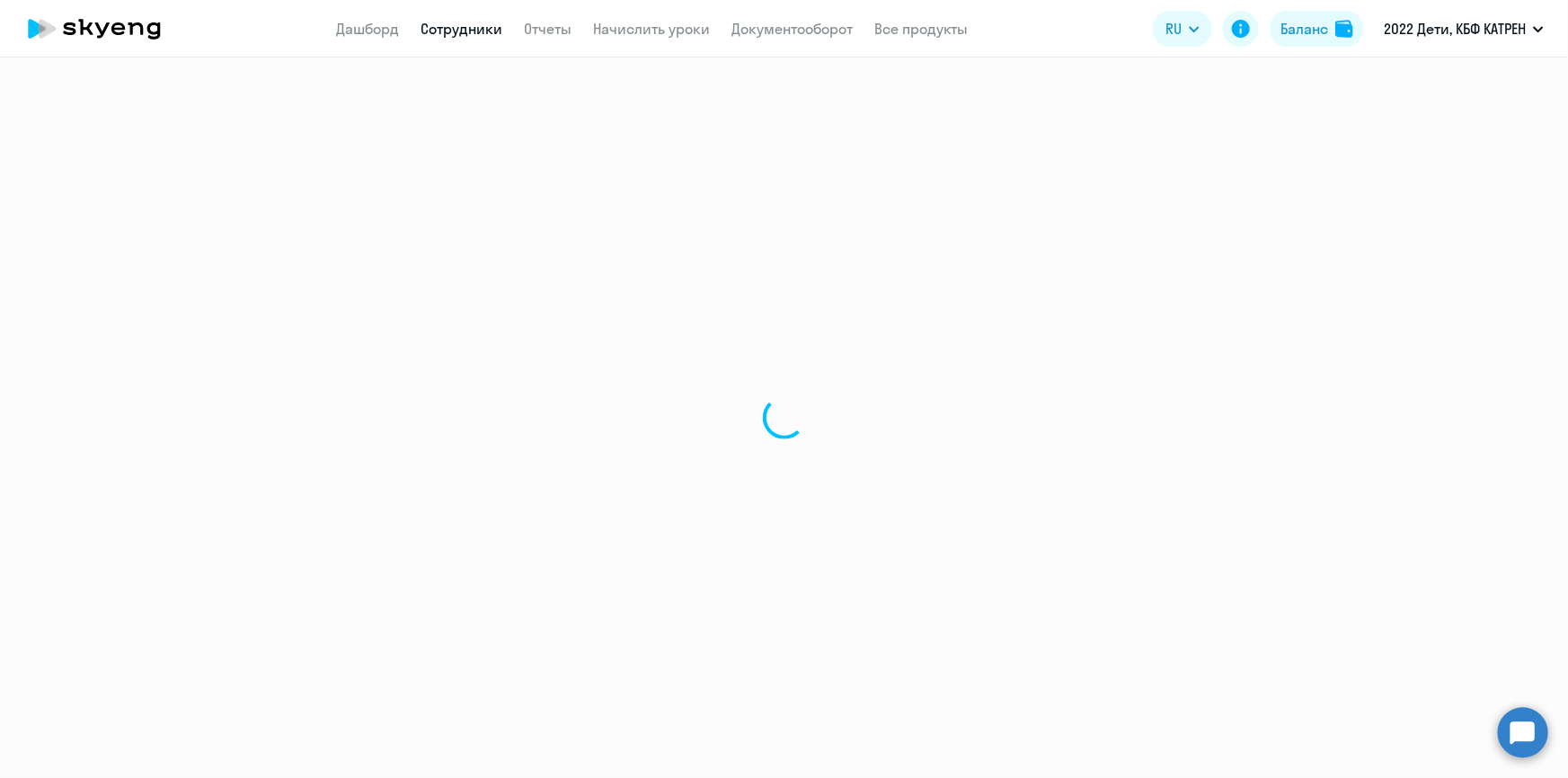
select select "english"
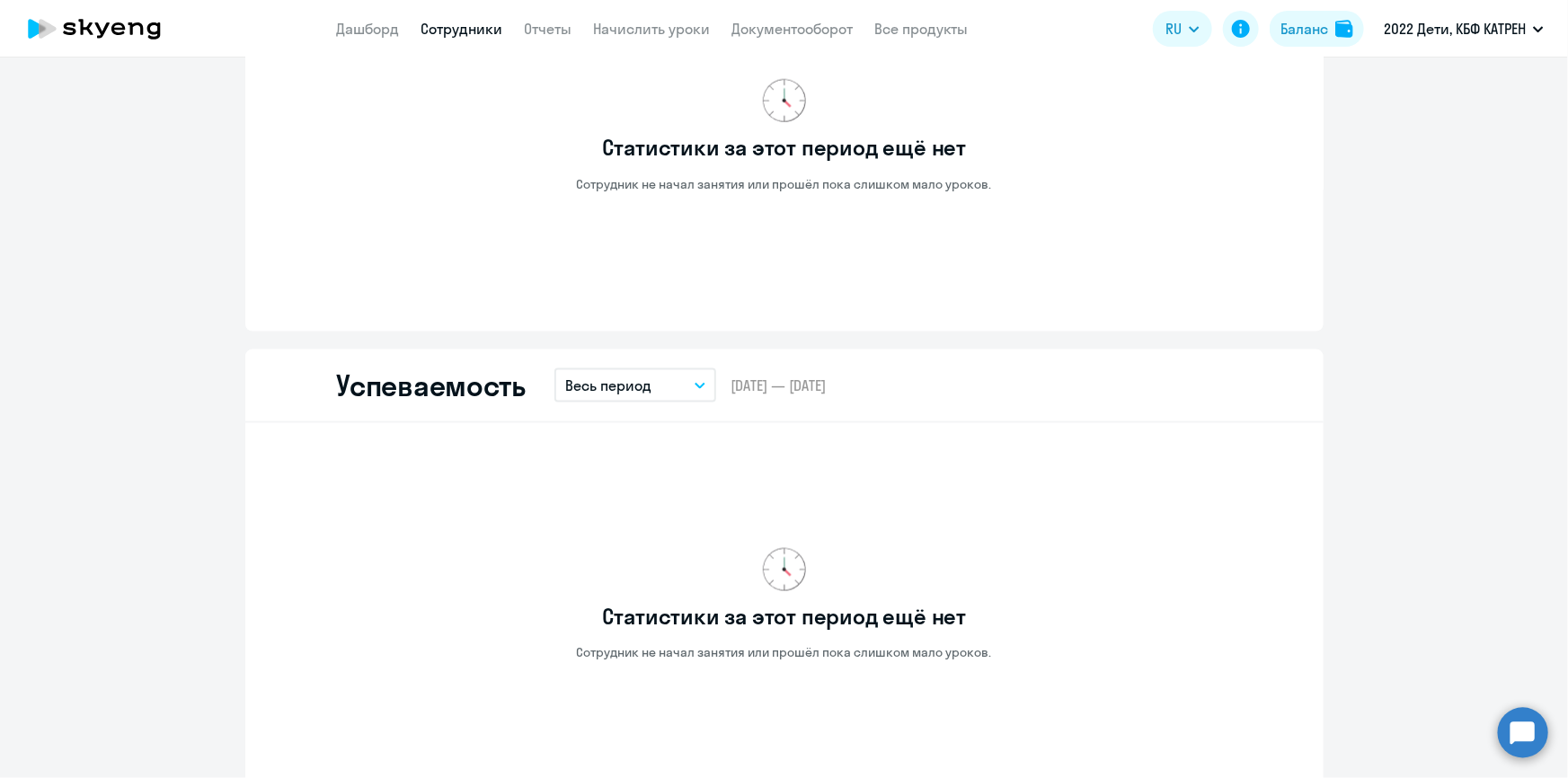
scroll to position [1001, 0]
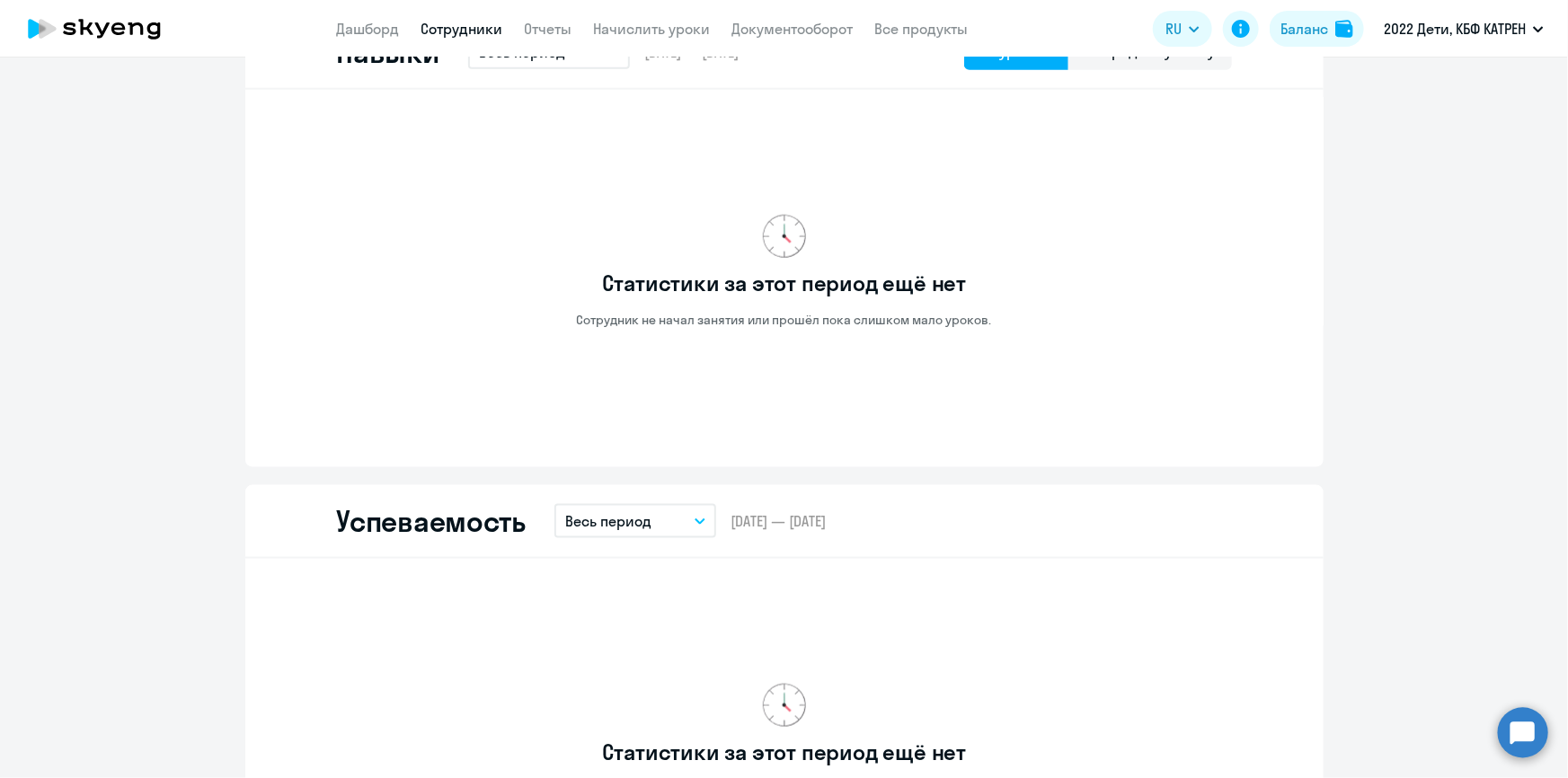
click at [481, 37] on link "Сотрудники" at bounding box center [462, 28] width 82 height 18
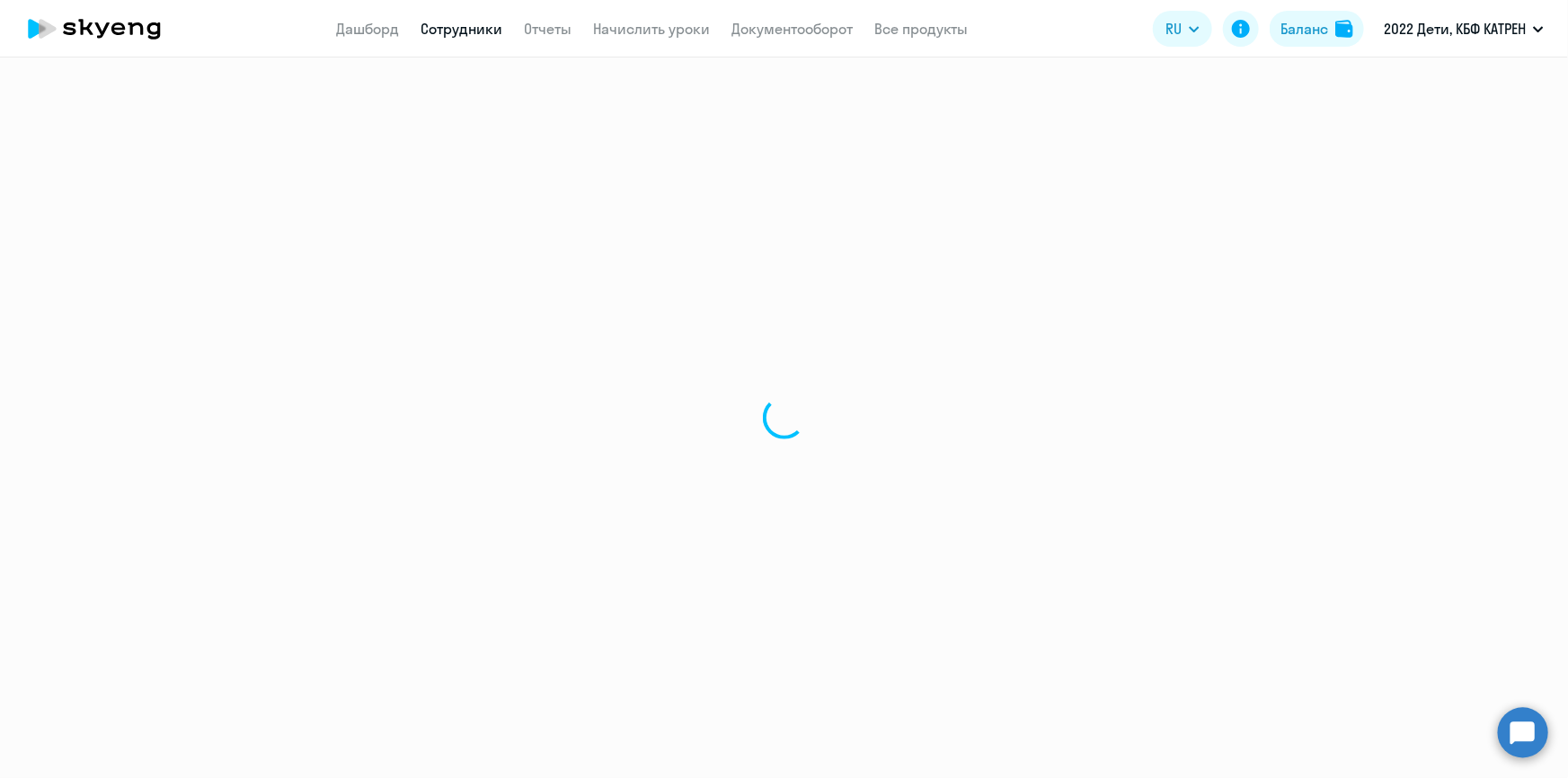
select select "30"
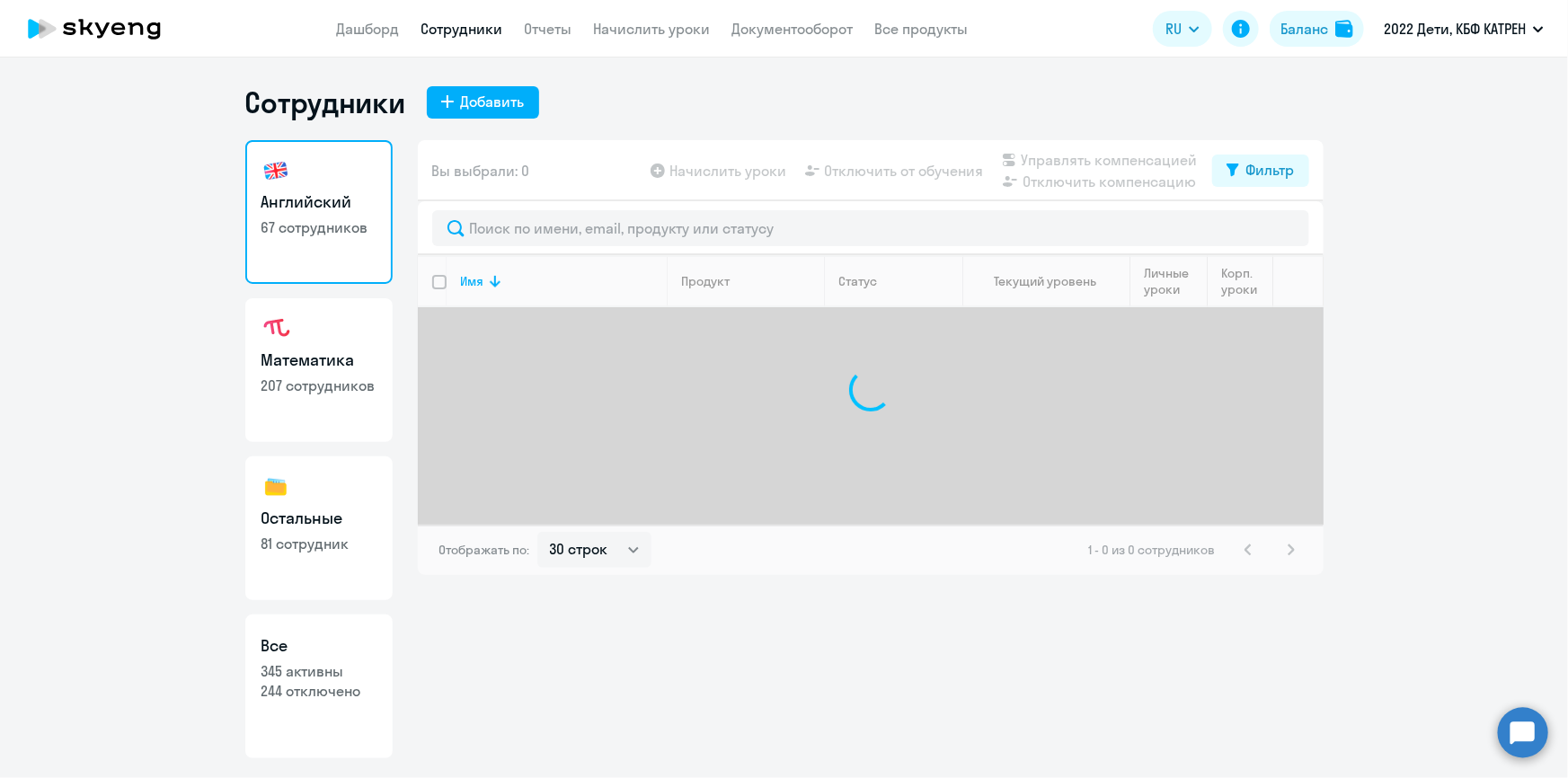
click at [327, 677] on p "345 активны" at bounding box center [319, 670] width 115 height 19
select select "30"
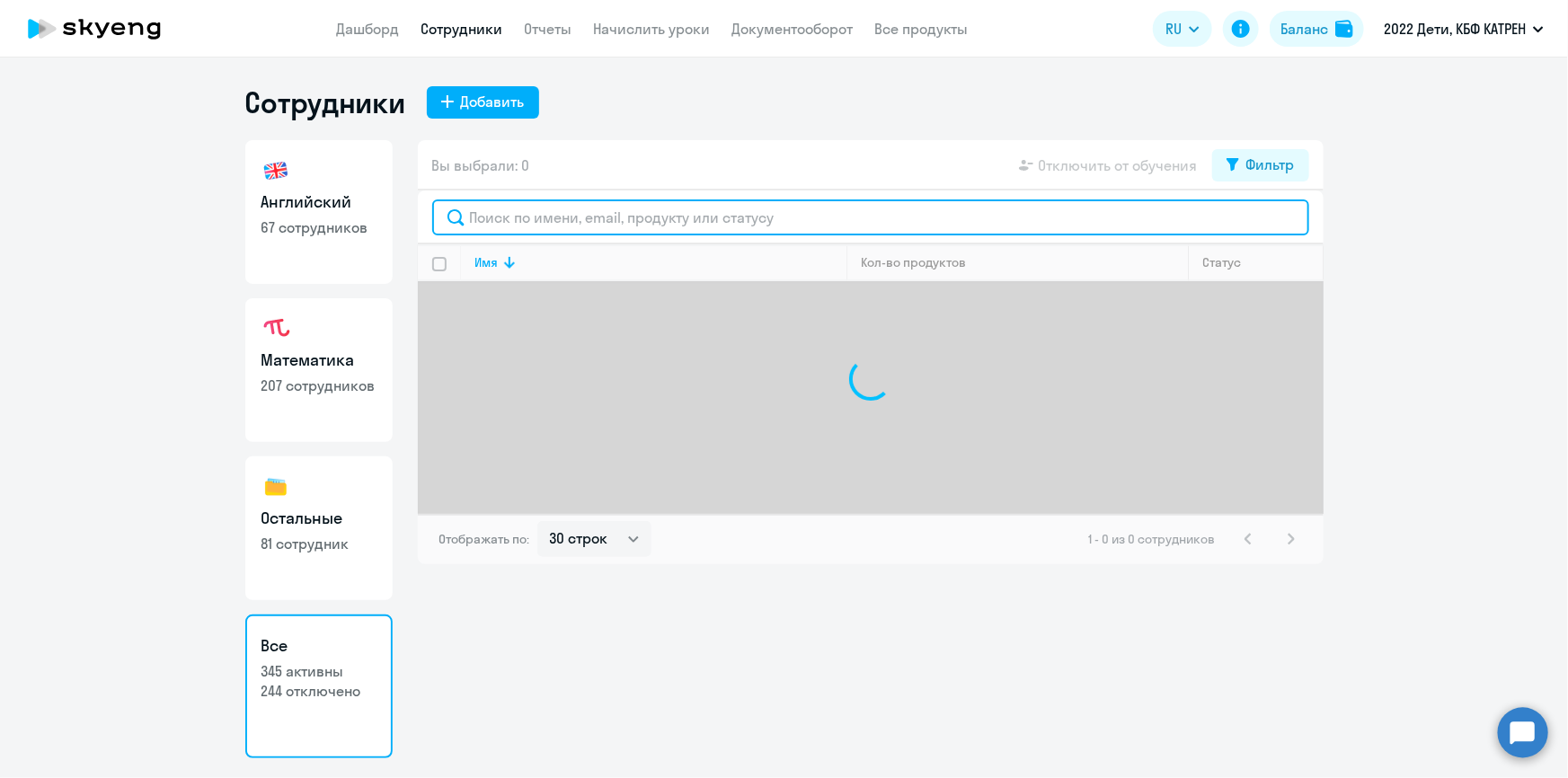
click at [521, 217] on input "text" at bounding box center [871, 217] width 877 height 36
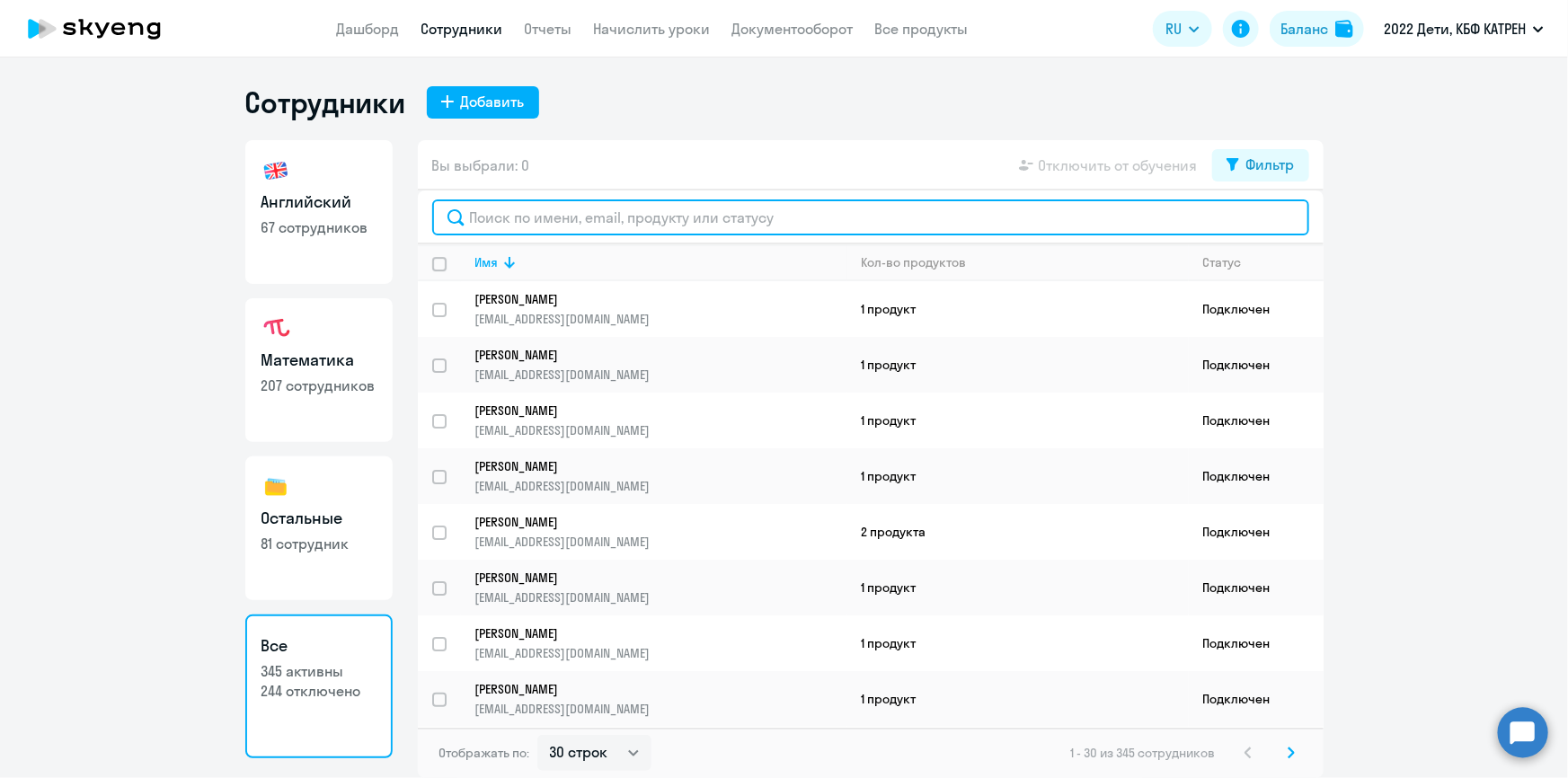
type input "х"
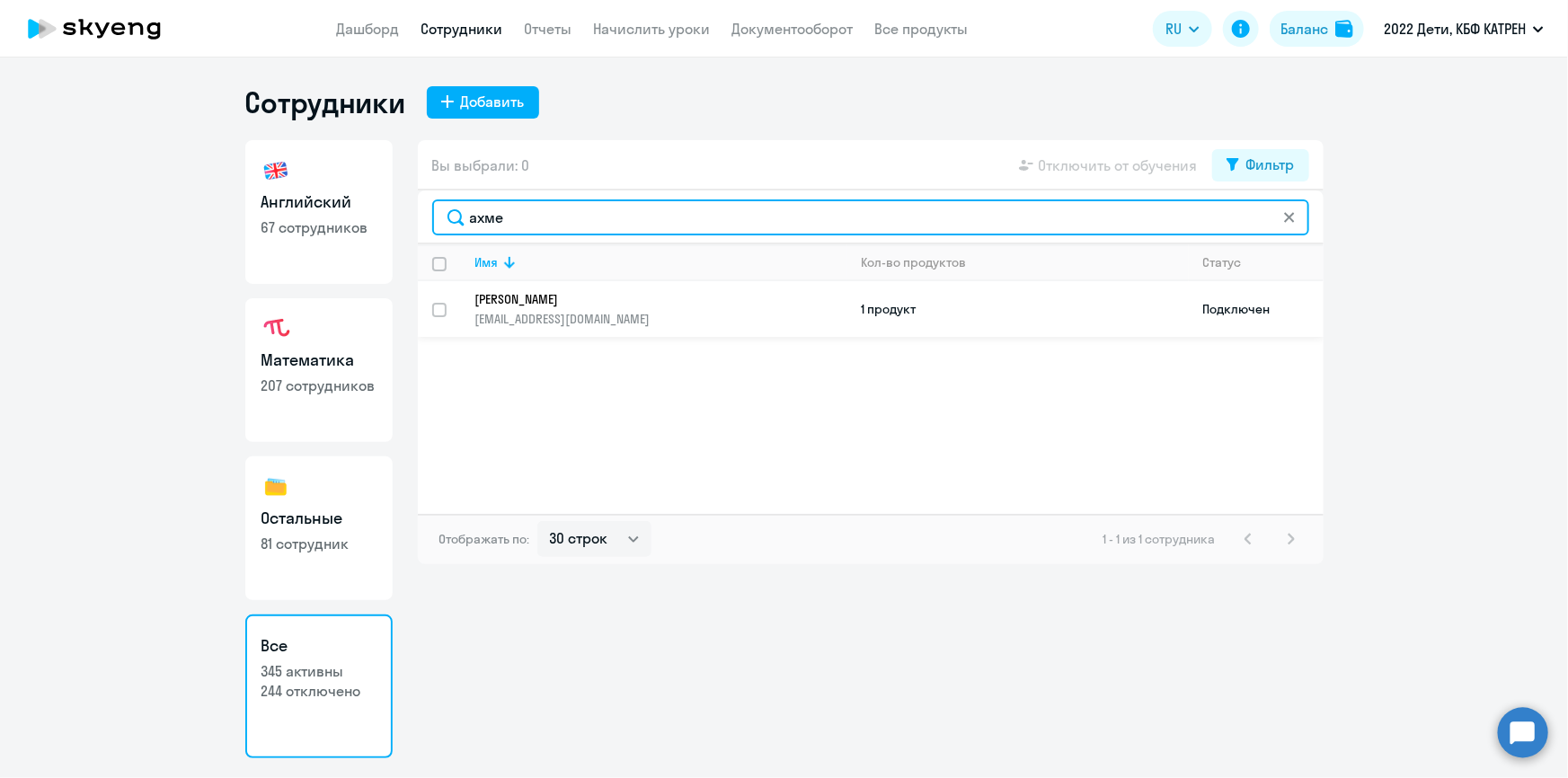
type input "ахме"
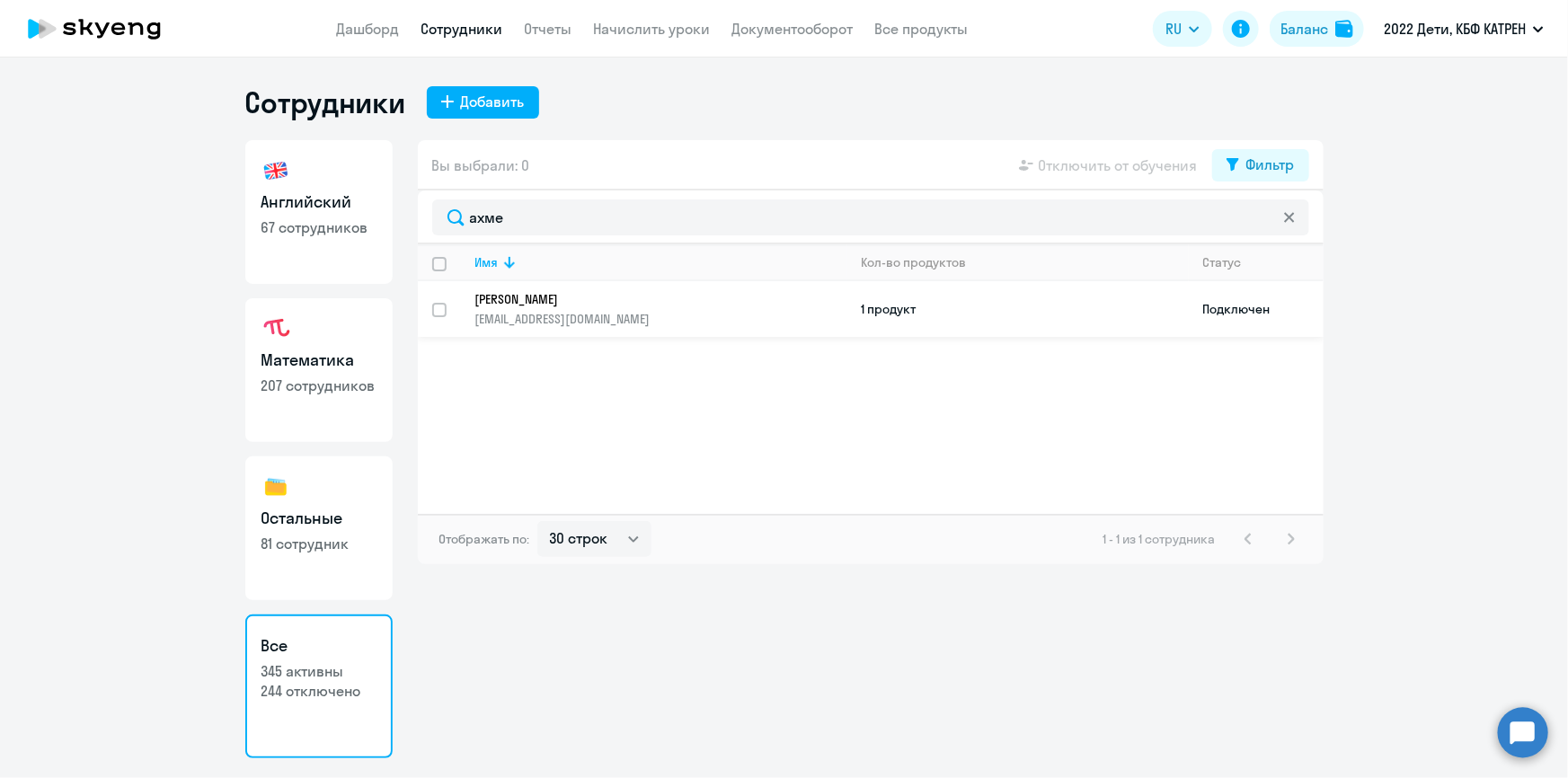
click at [523, 297] on p "[PERSON_NAME]" at bounding box center [649, 299] width 347 height 16
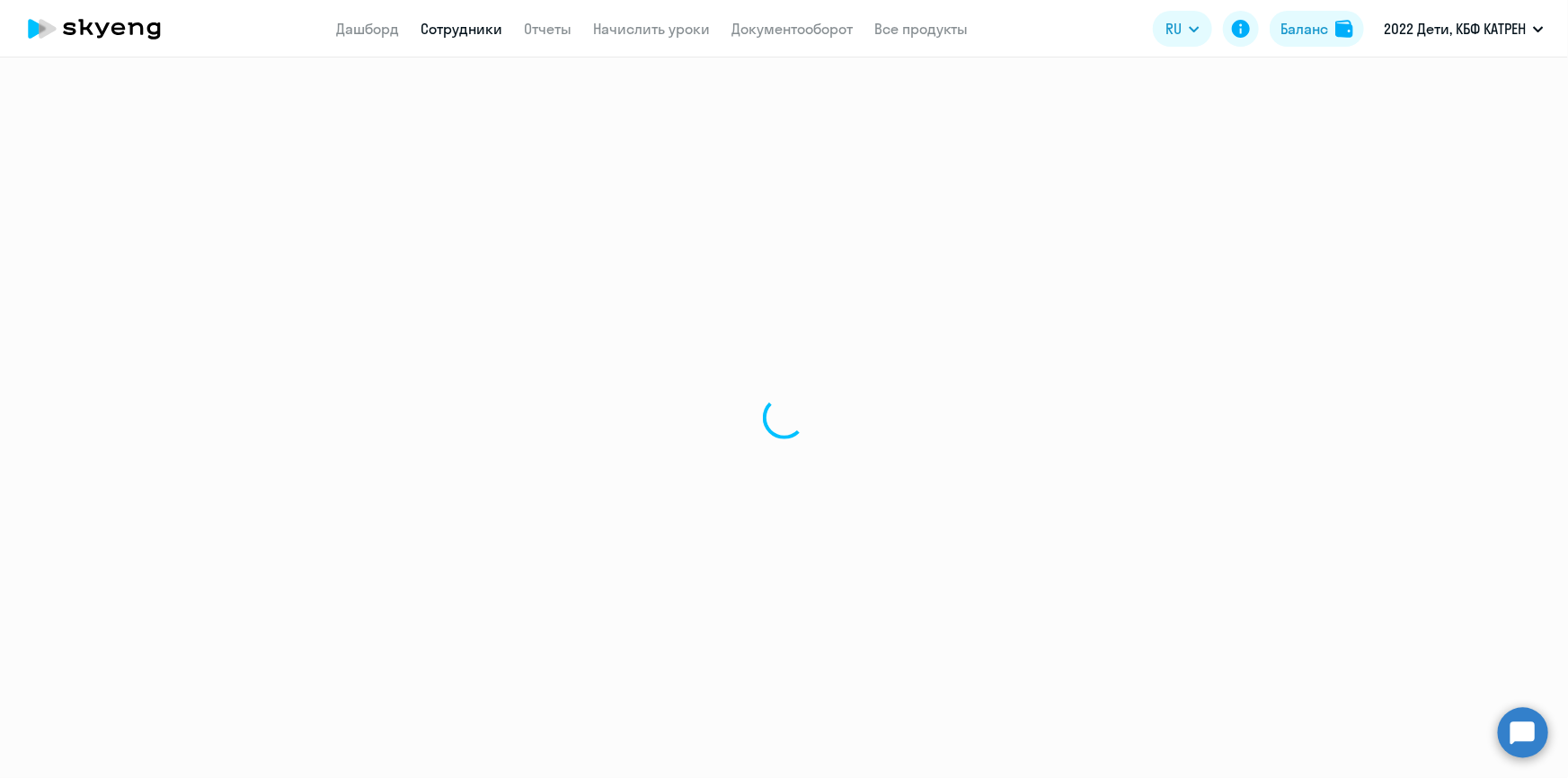
select select "others"
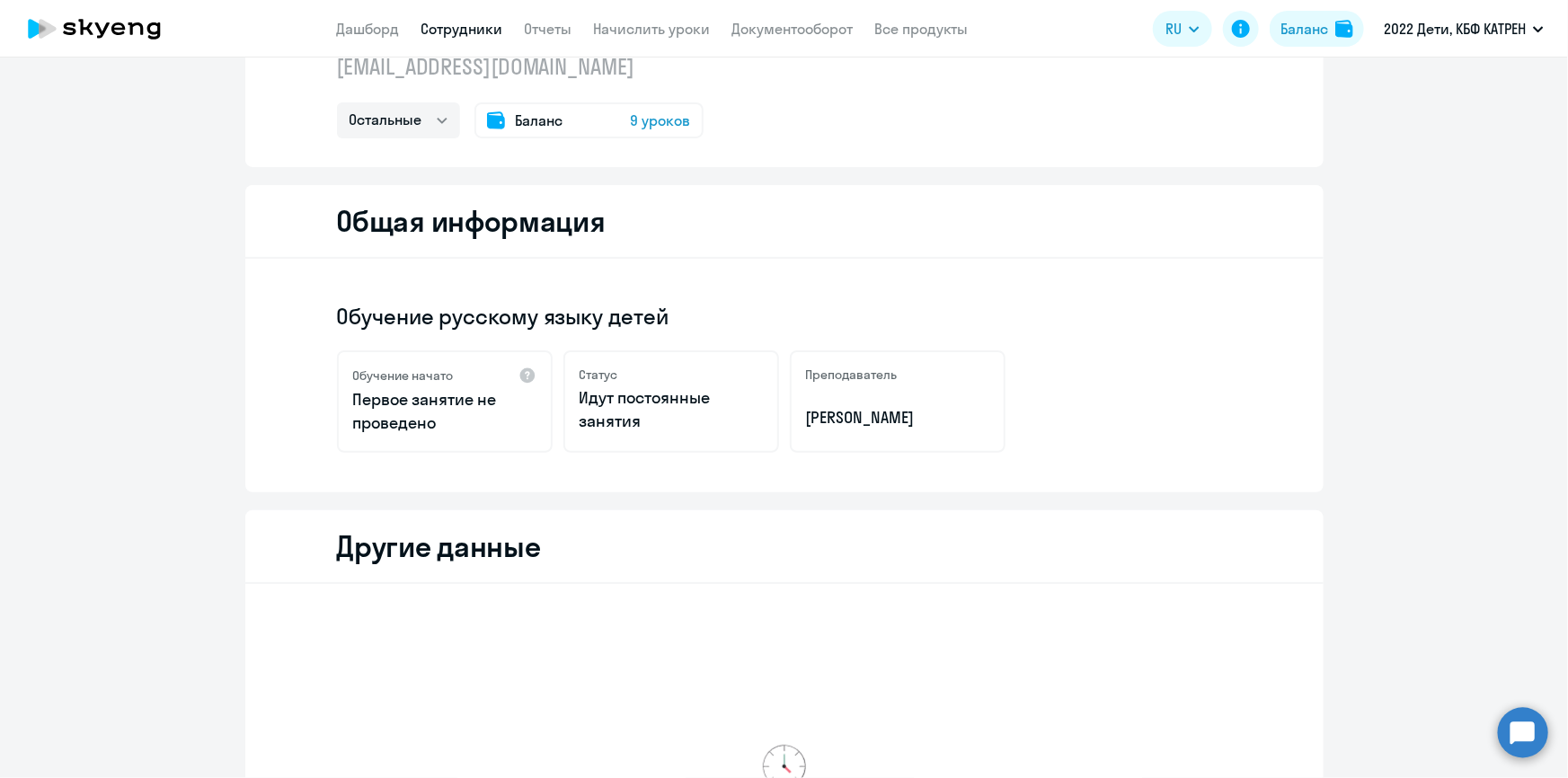
scroll to position [476, 0]
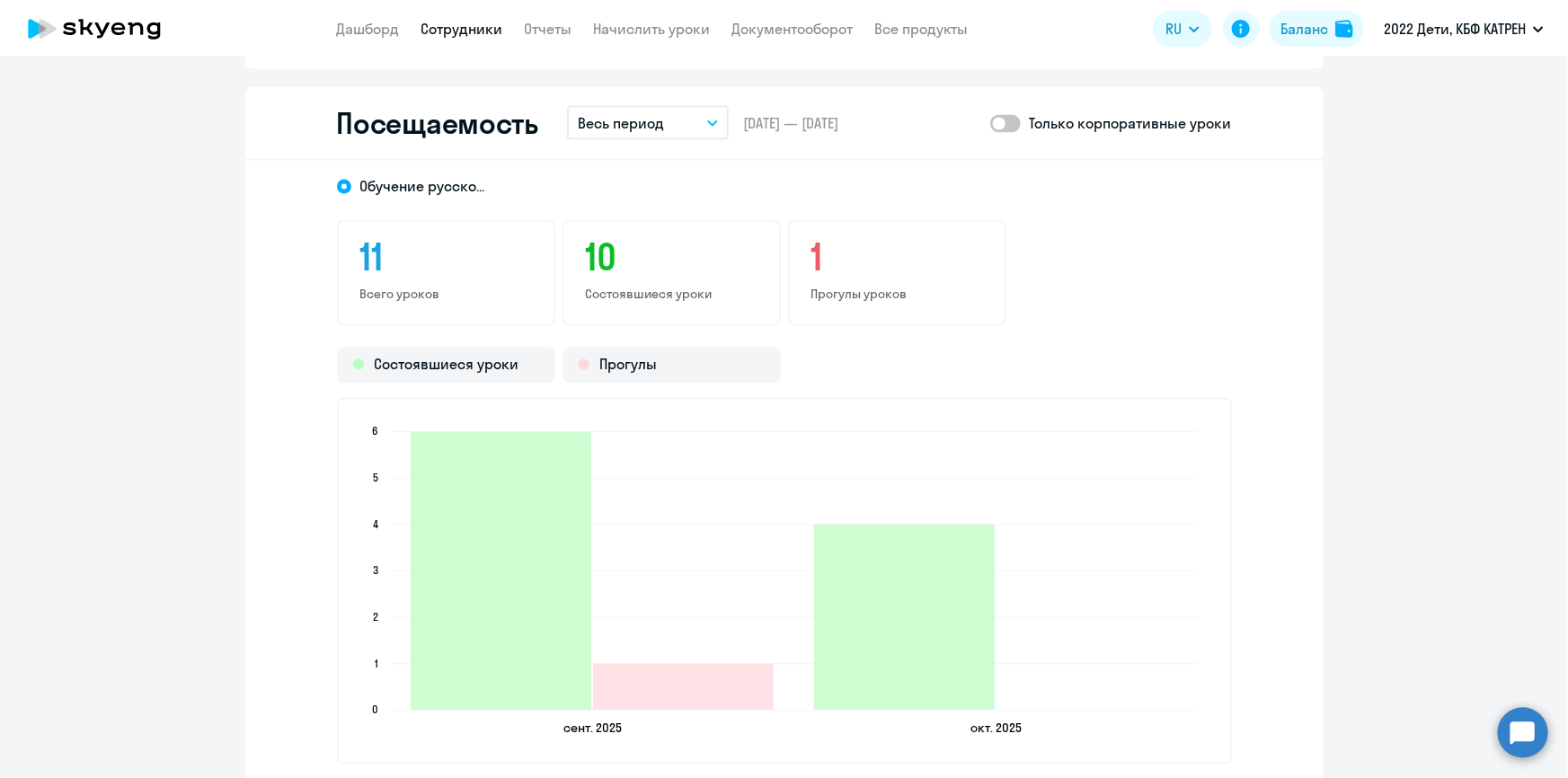
scroll to position [1294, 0]
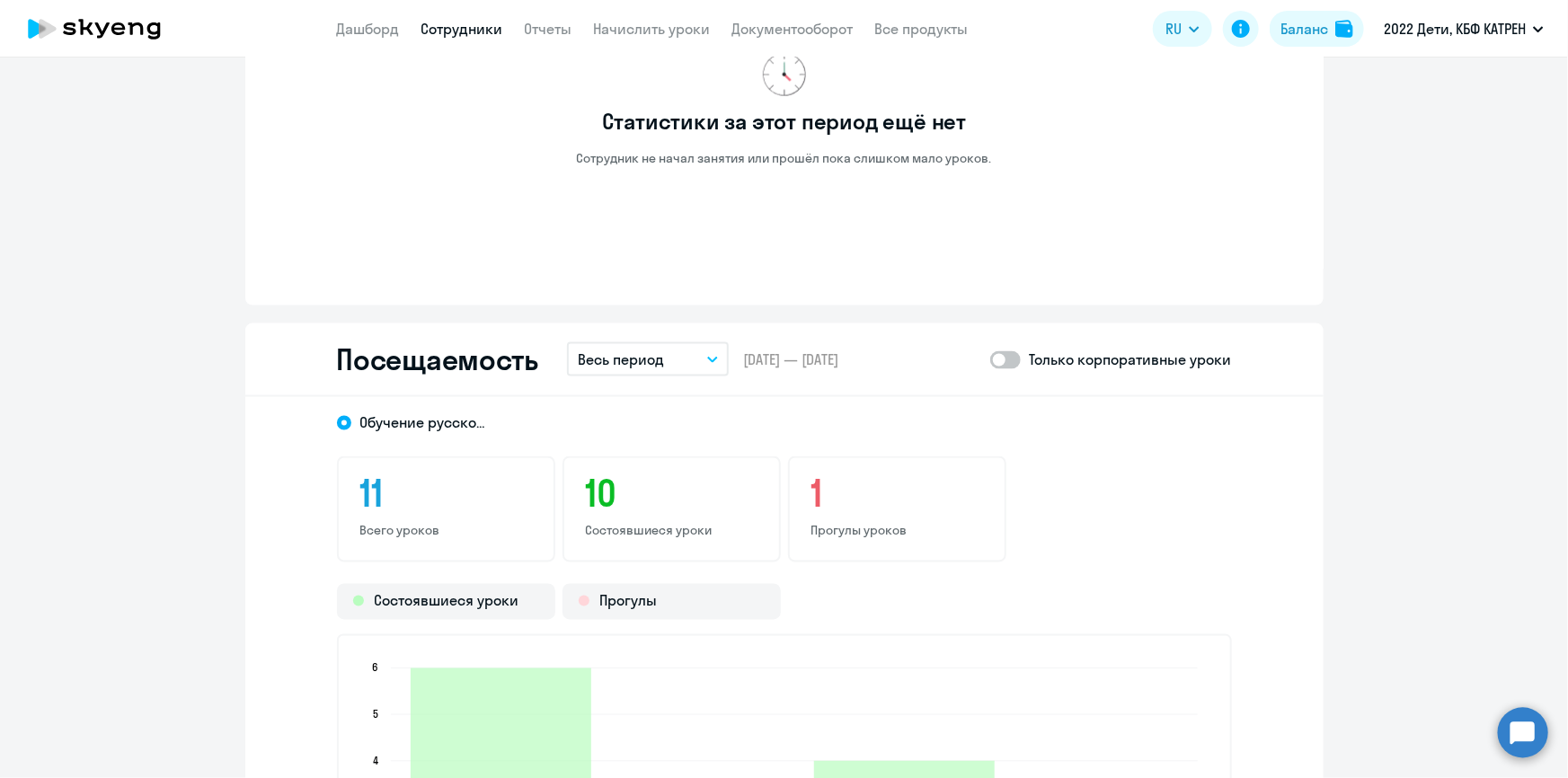
click at [477, 27] on link "Сотрудники" at bounding box center [462, 28] width 82 height 18
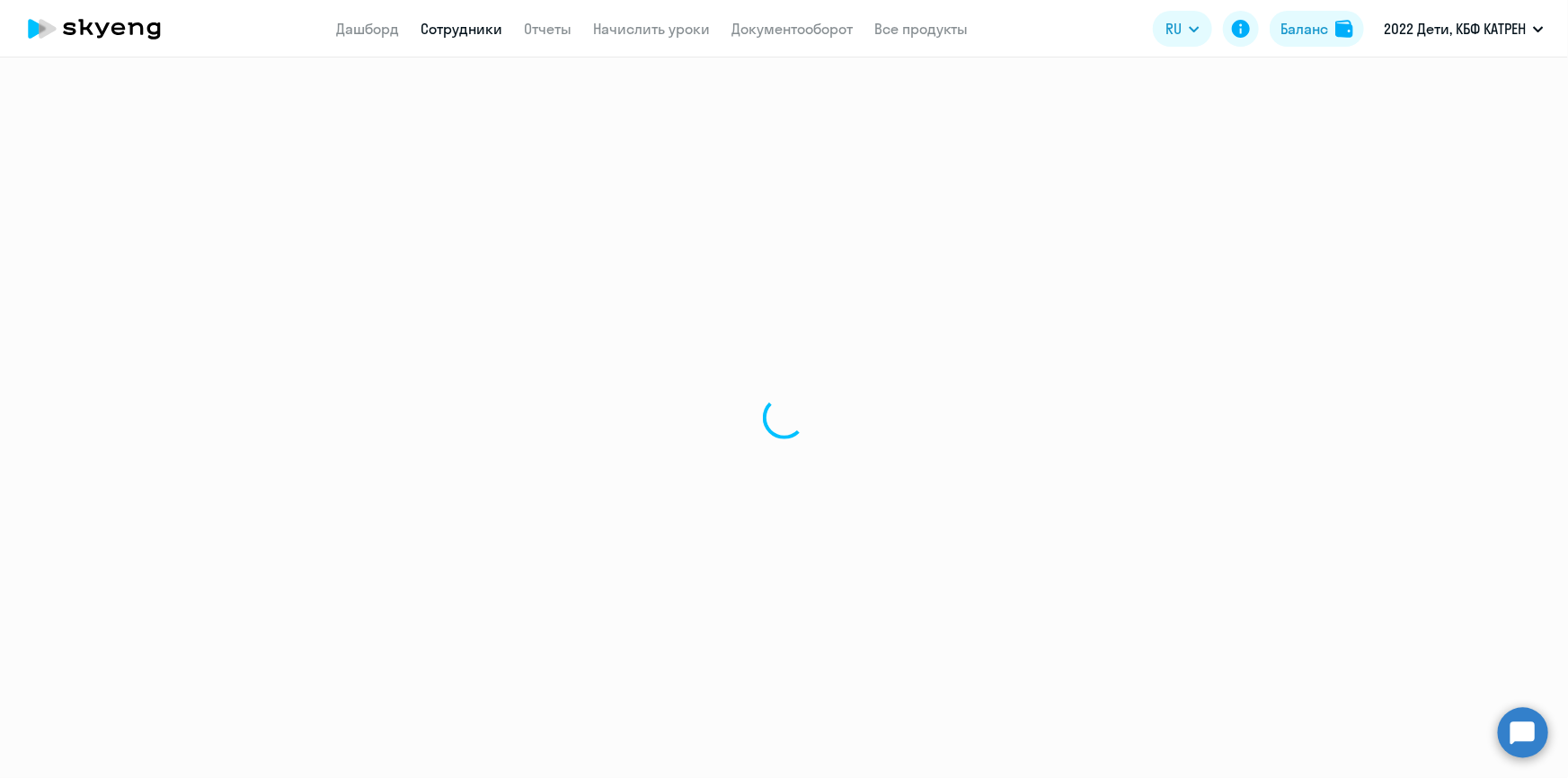
select select "30"
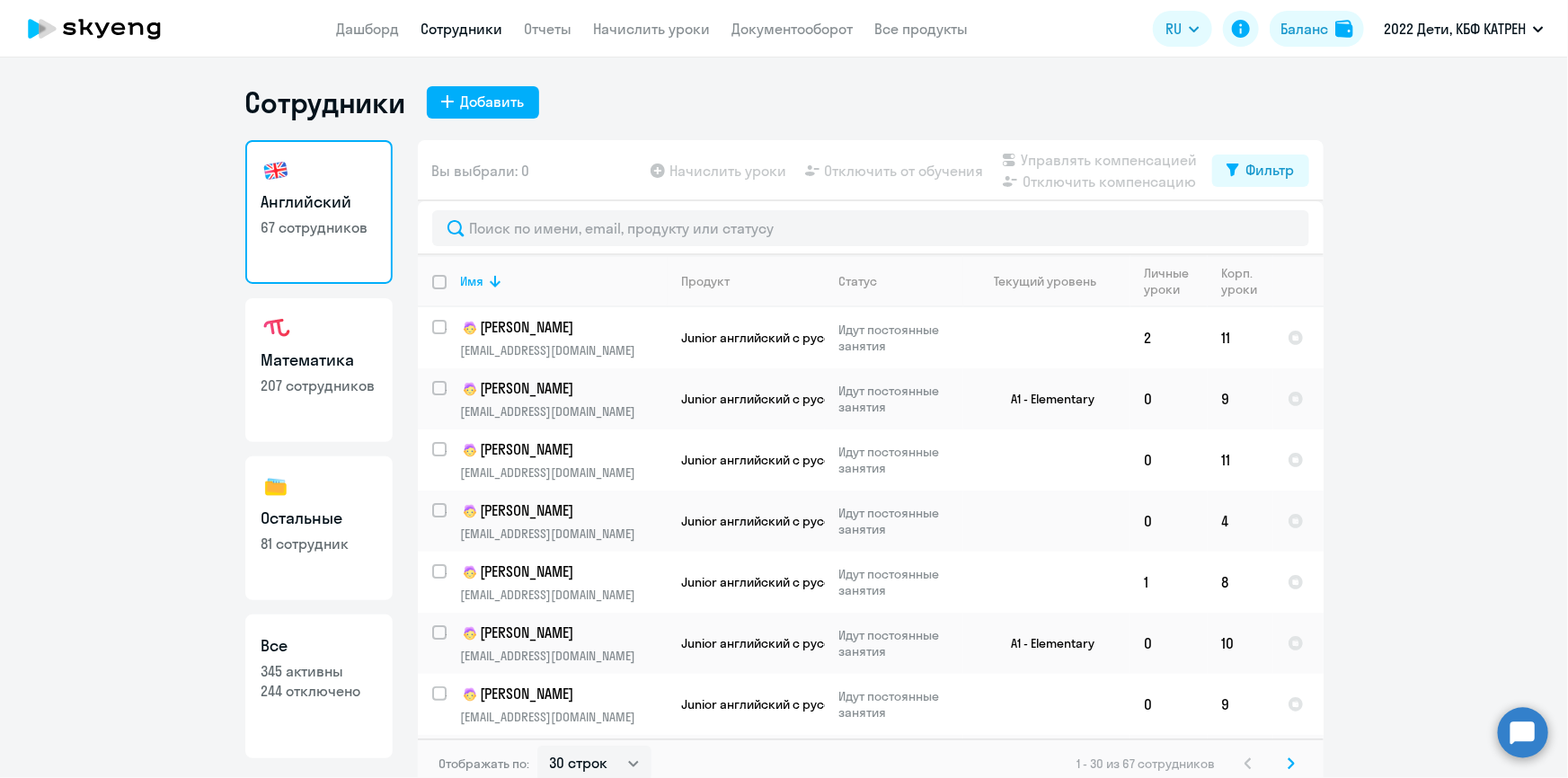
click at [450, 28] on link "Сотрудники" at bounding box center [462, 28] width 82 height 18
click at [315, 689] on p "244 отключено" at bounding box center [319, 691] width 115 height 19
select select "30"
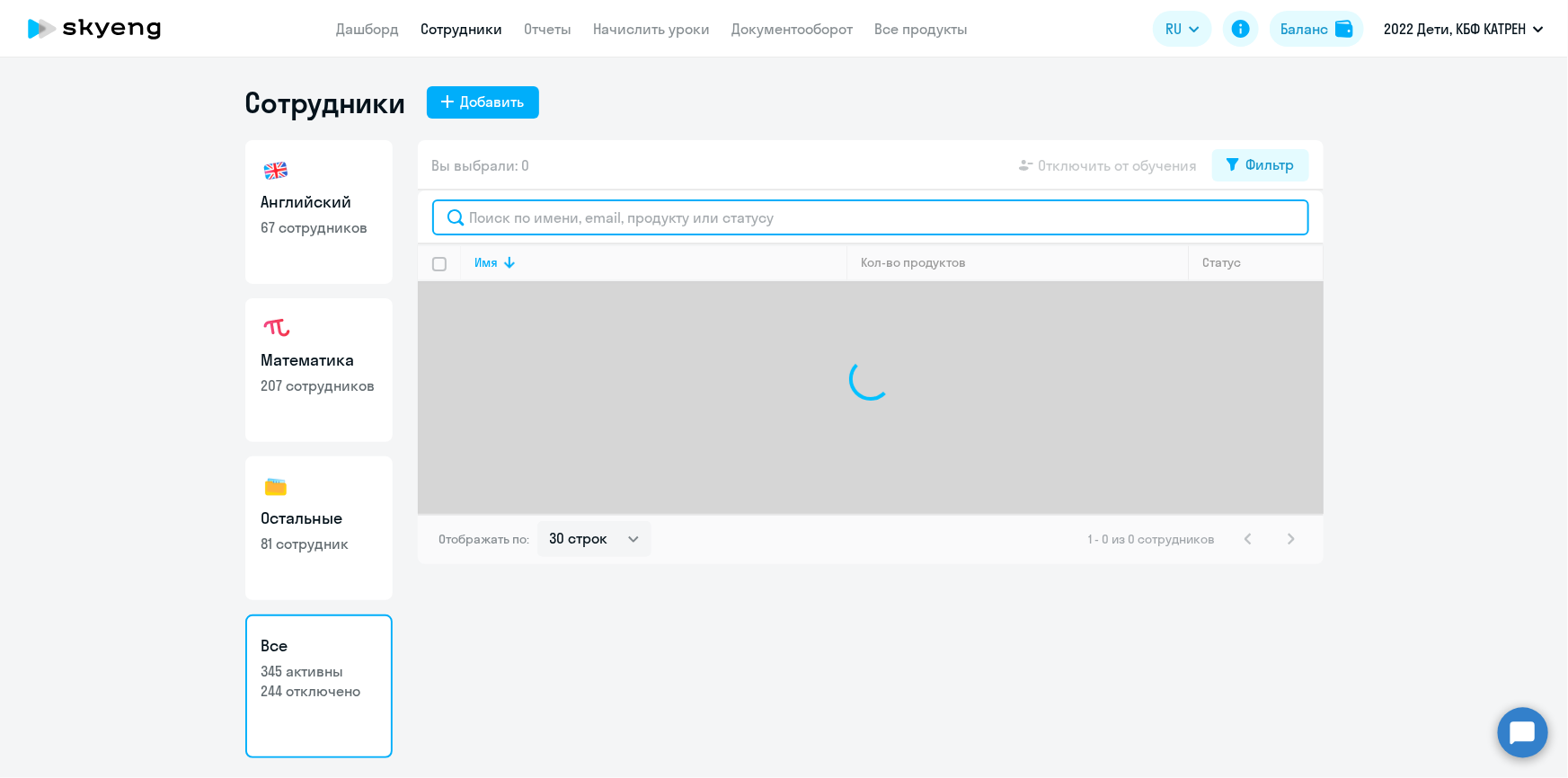
click at [538, 220] on input "text" at bounding box center [871, 217] width 877 height 36
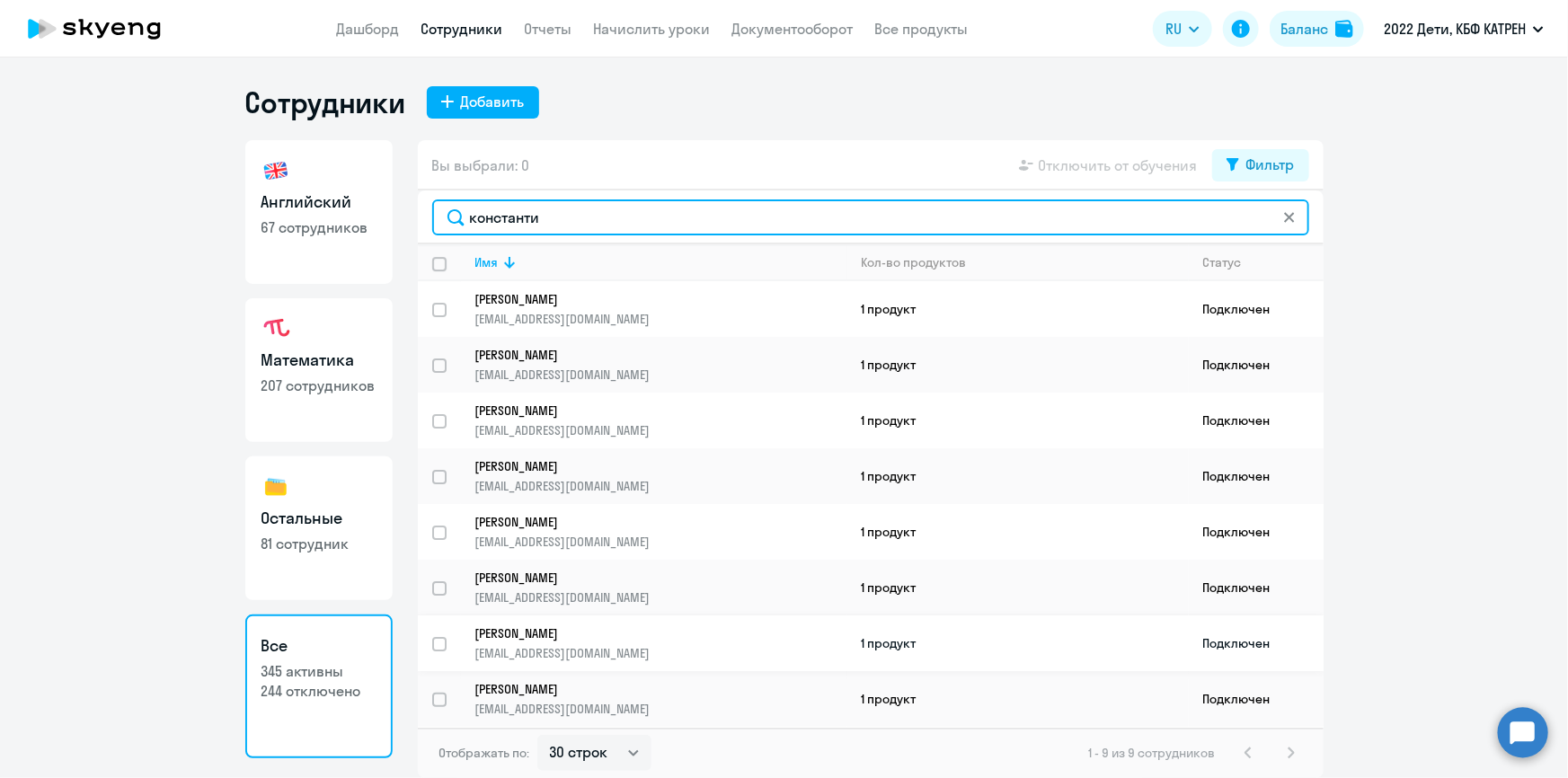
type input "константи"
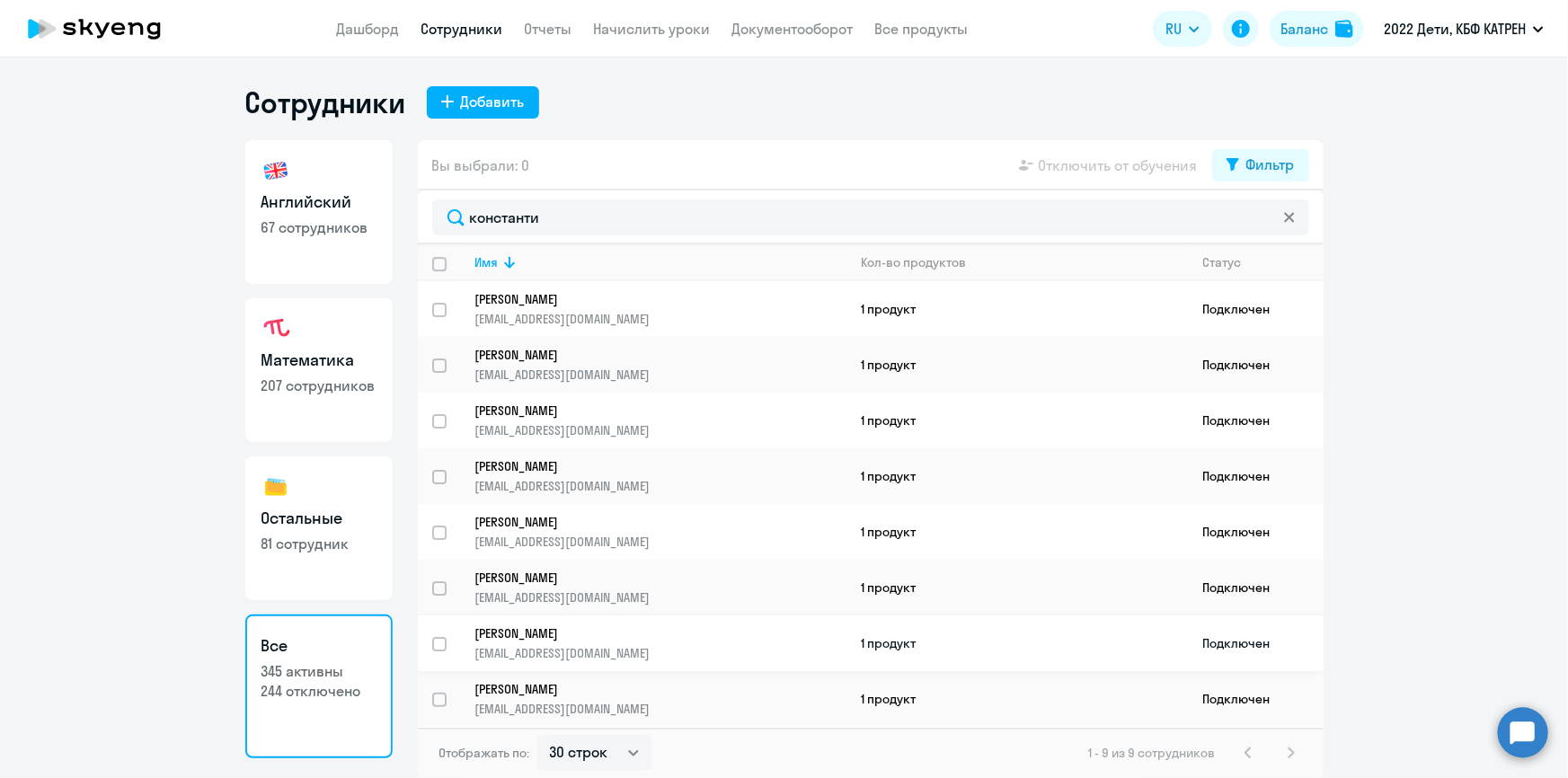
click at [533, 645] on p "[EMAIL_ADDRESS][DOMAIN_NAME]" at bounding box center [661, 653] width 371 height 16
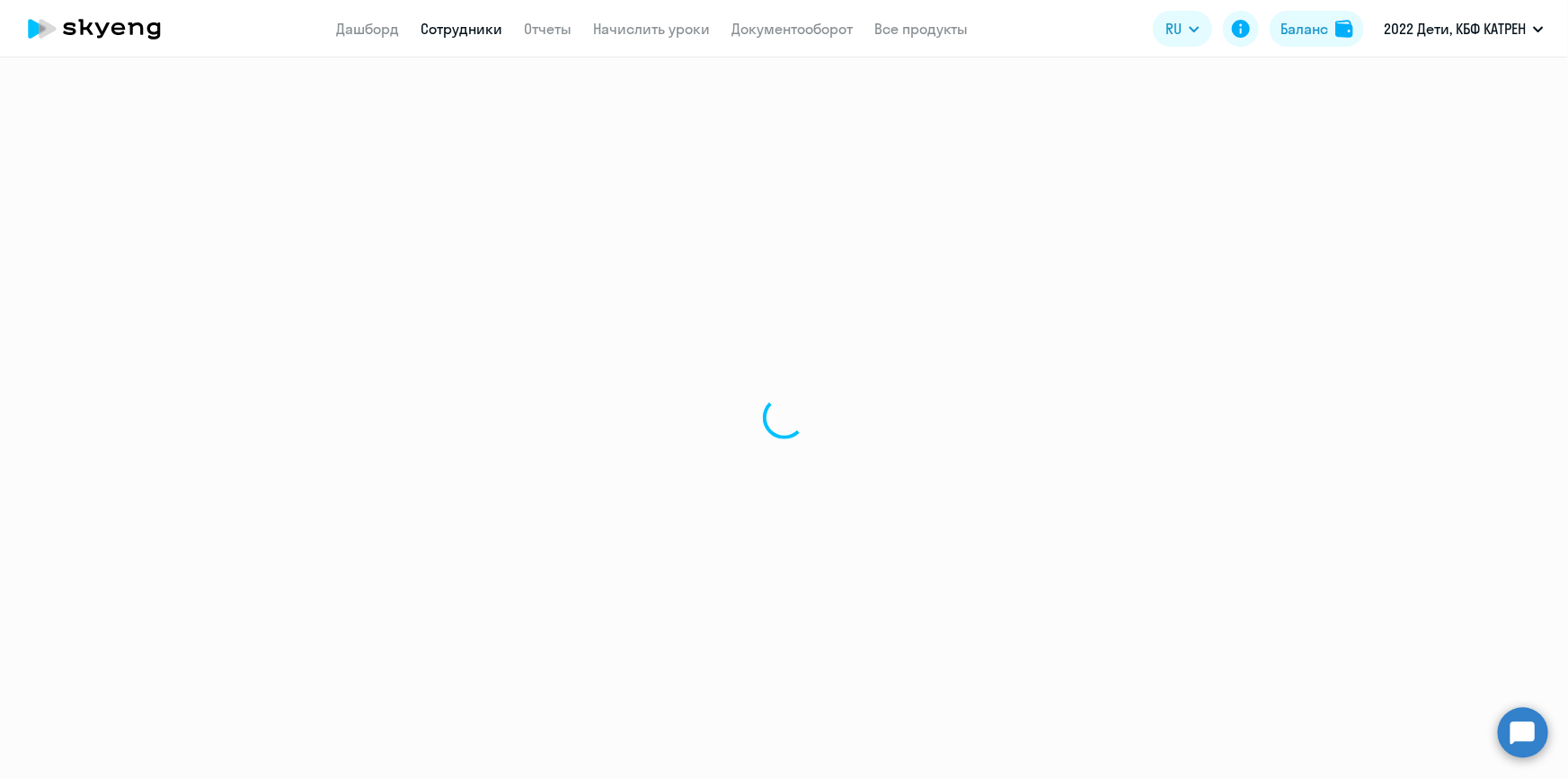
select select "math"
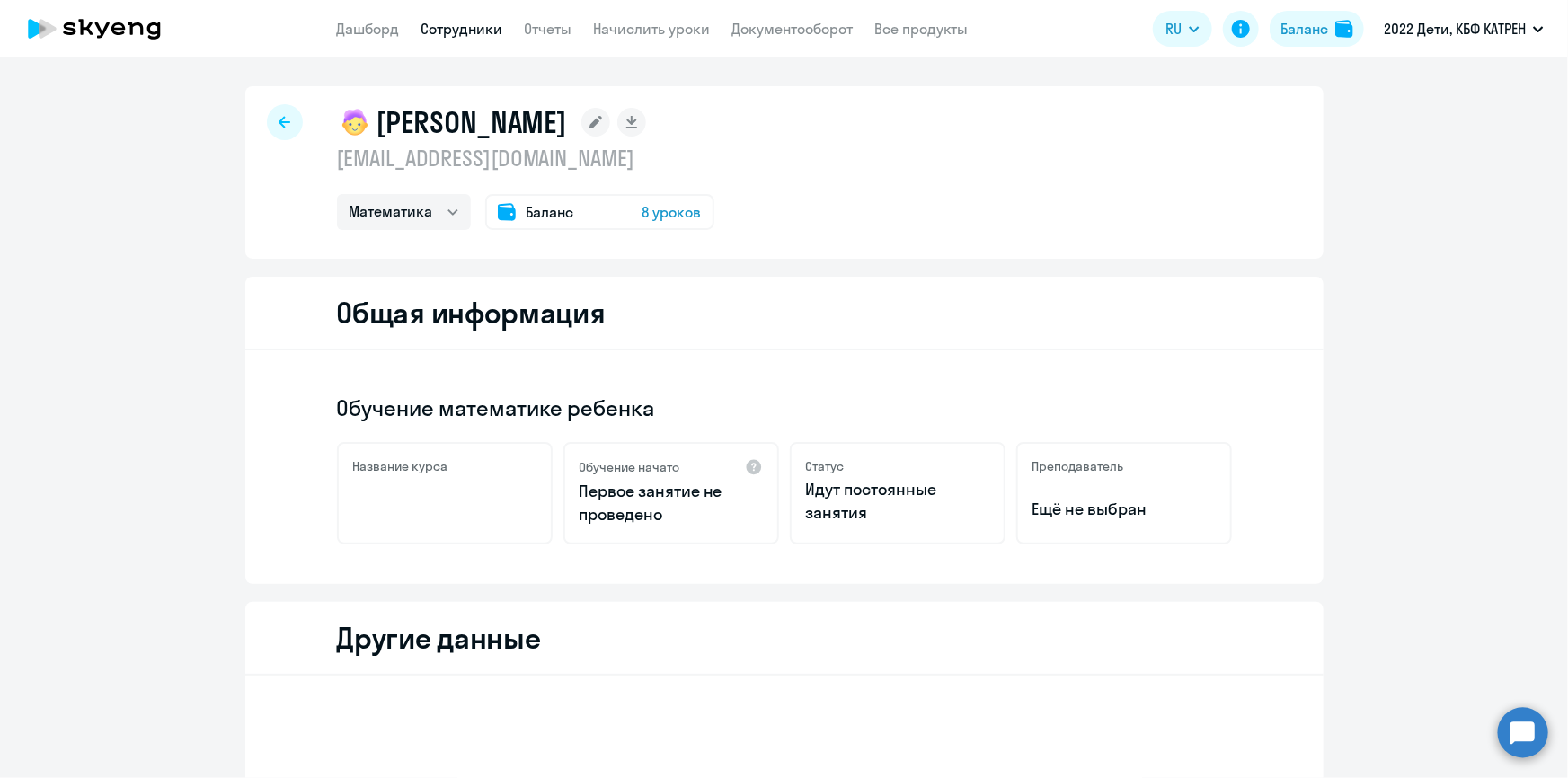
click at [444, 29] on link "Сотрудники" at bounding box center [462, 28] width 82 height 18
select select "30"
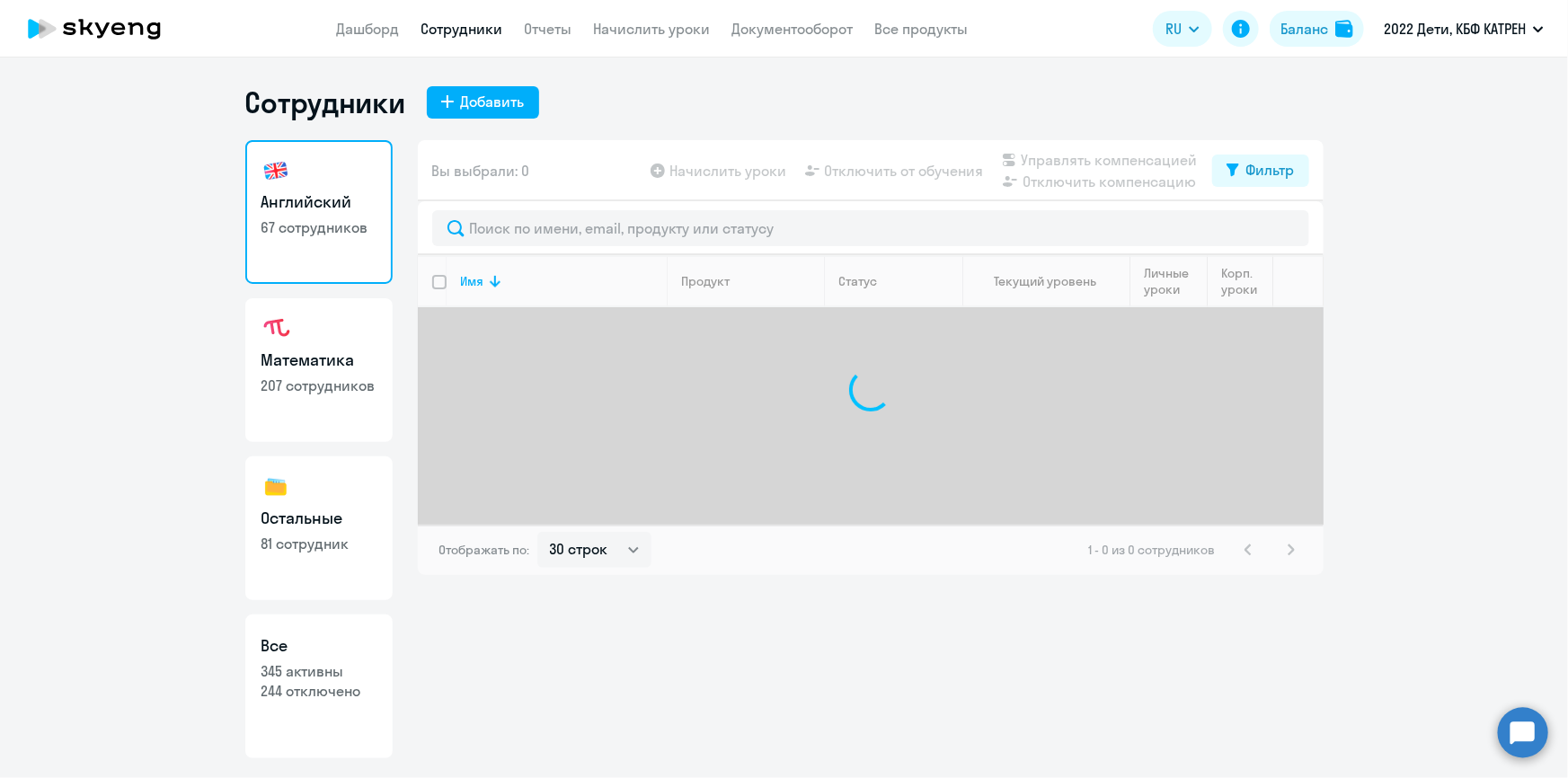
click at [328, 674] on p "345 активны" at bounding box center [319, 670] width 115 height 19
select select "30"
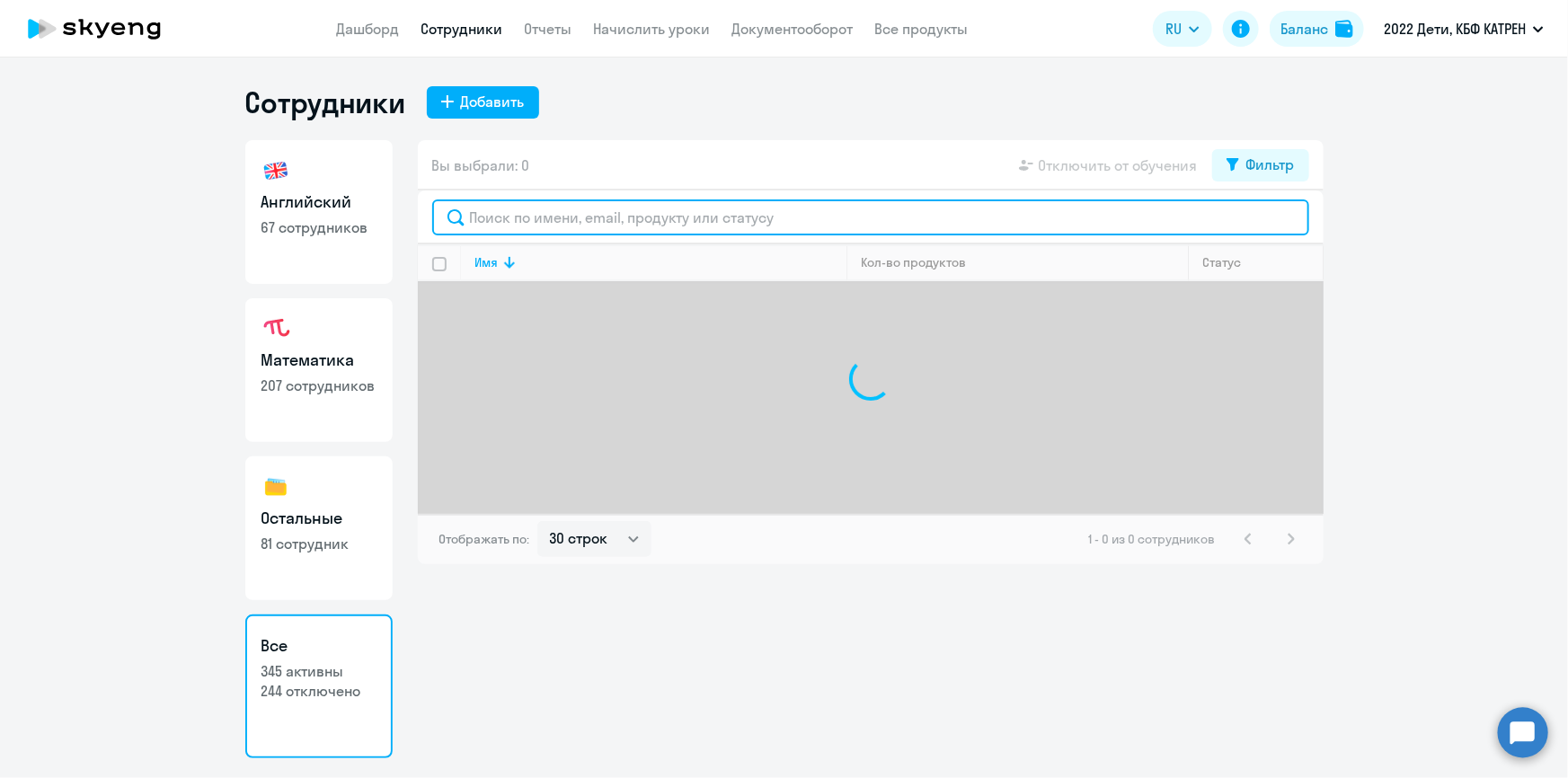
click at [548, 226] on input "text" at bounding box center [871, 217] width 877 height 36
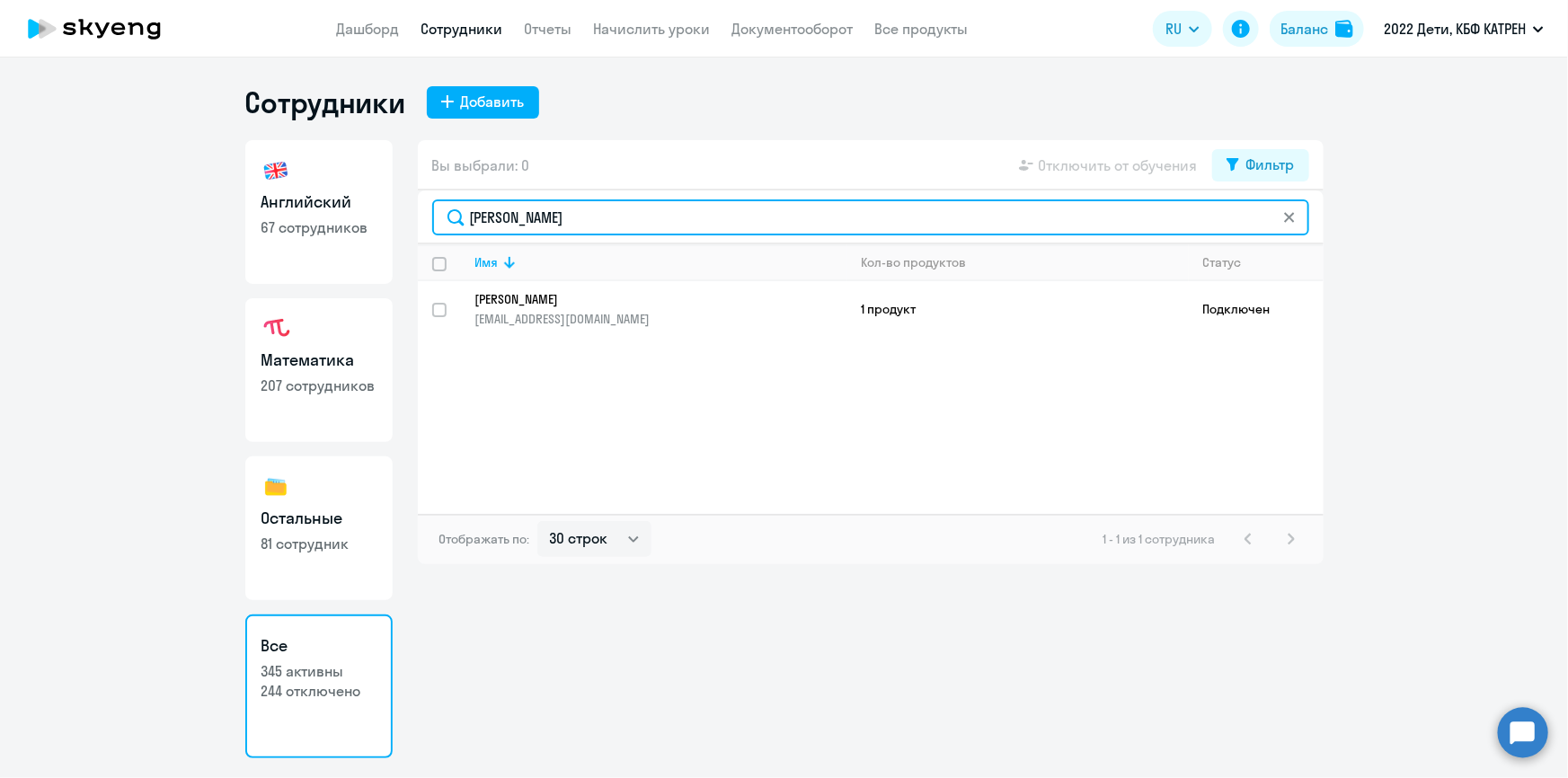
type input "[PERSON_NAME]"
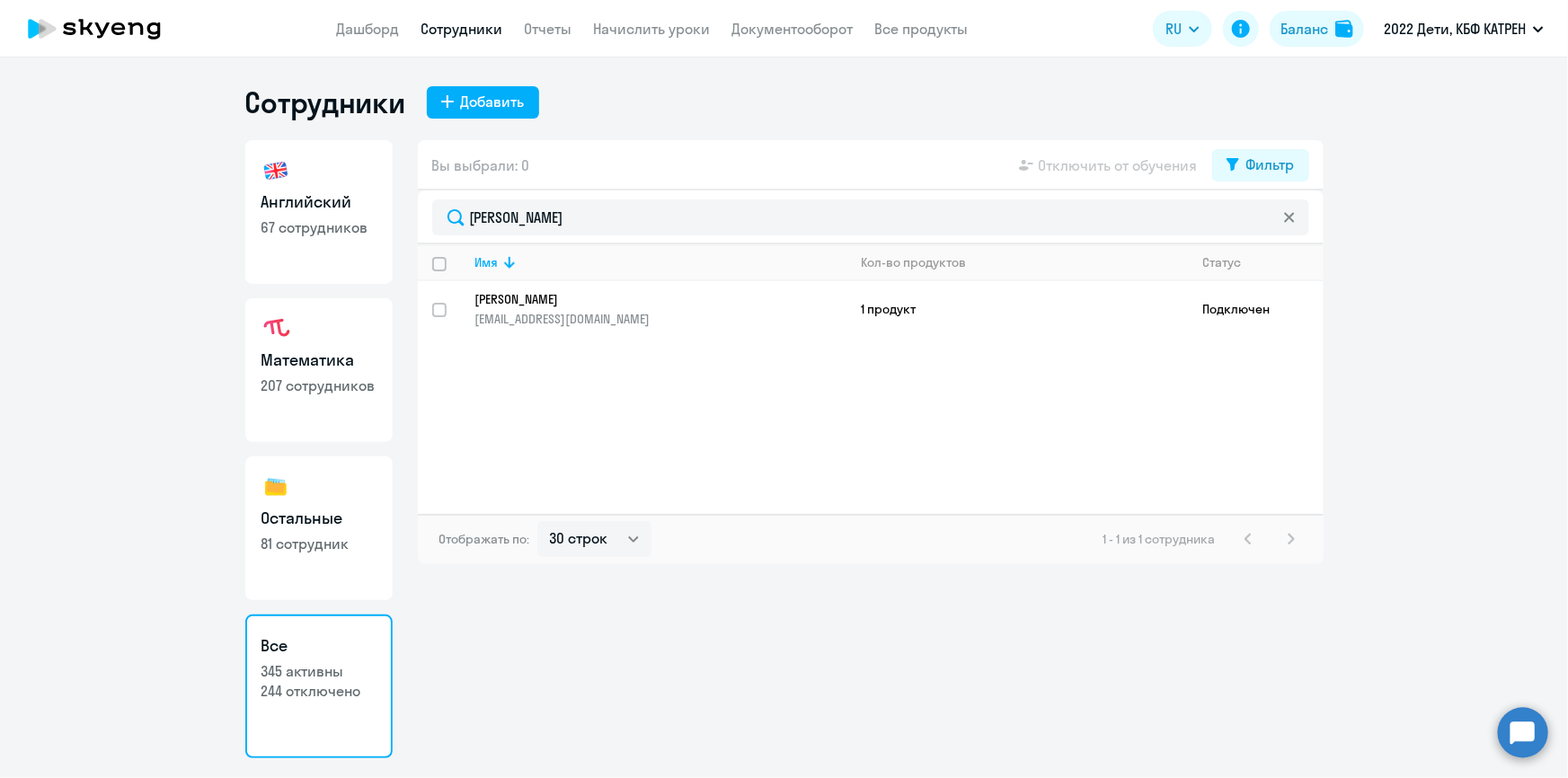
click at [557, 306] on link "[PERSON_NAME] [EMAIL_ADDRESS][DOMAIN_NAME]" at bounding box center [661, 309] width 371 height 36
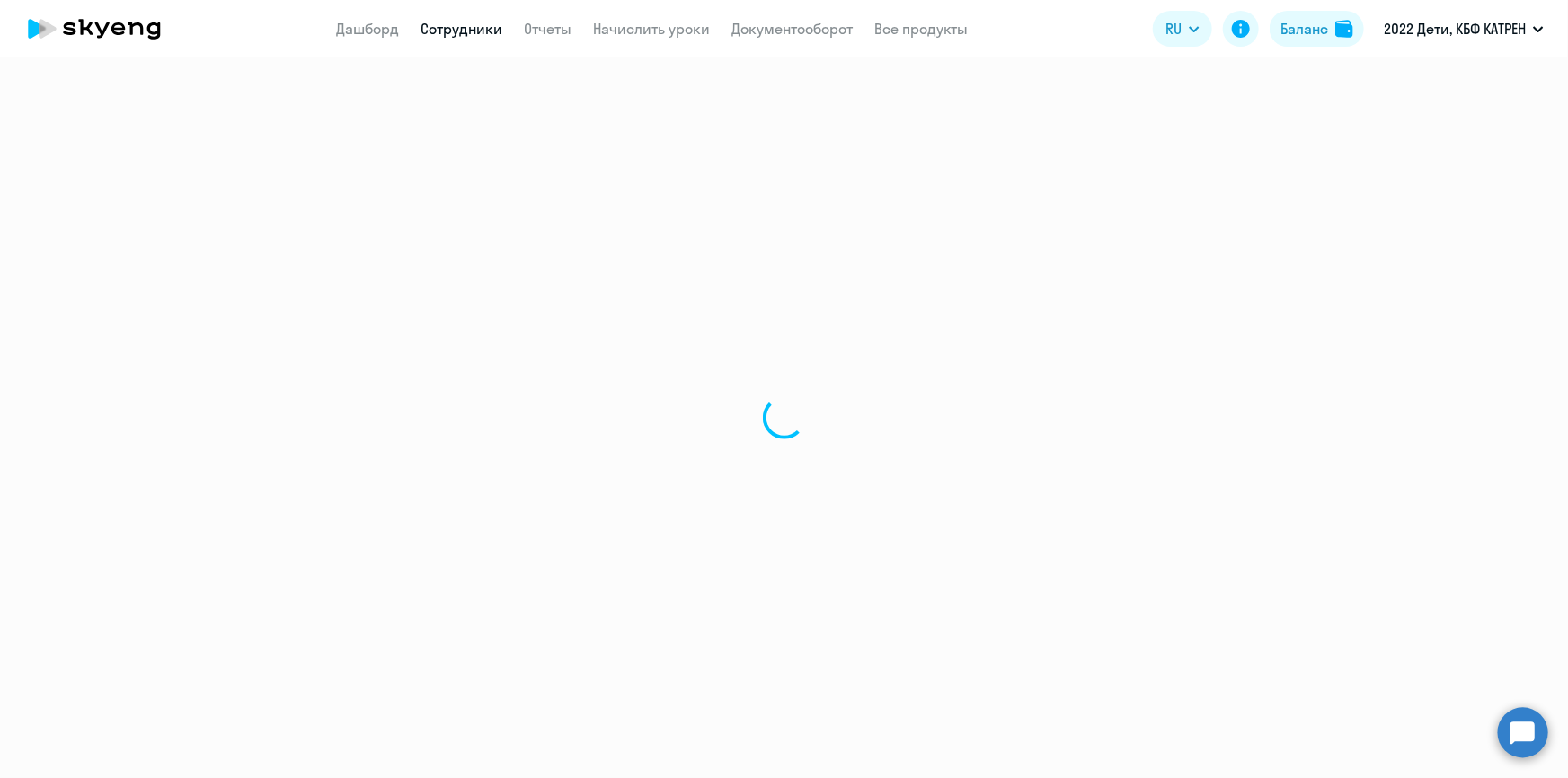
select select "english"
